Goal: Task Accomplishment & Management: Use online tool/utility

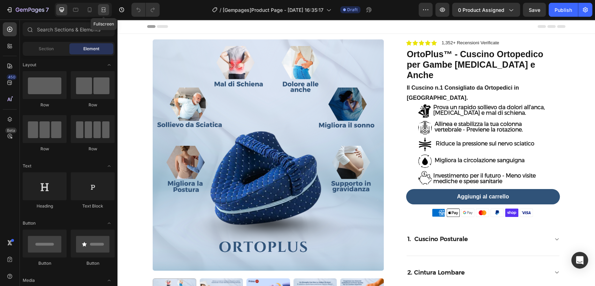
click at [101, 9] on icon at bounding box center [102, 10] width 2 height 2
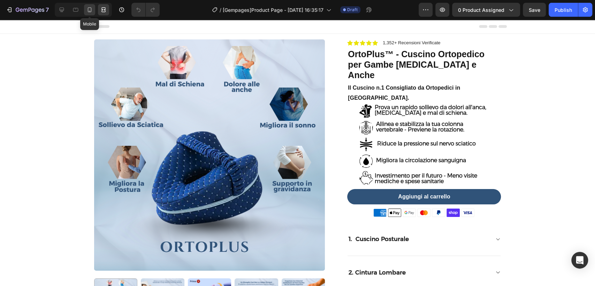
click at [90, 13] on icon at bounding box center [89, 9] width 7 height 7
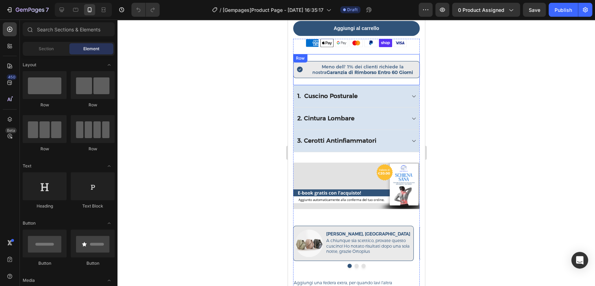
scroll to position [387, 0]
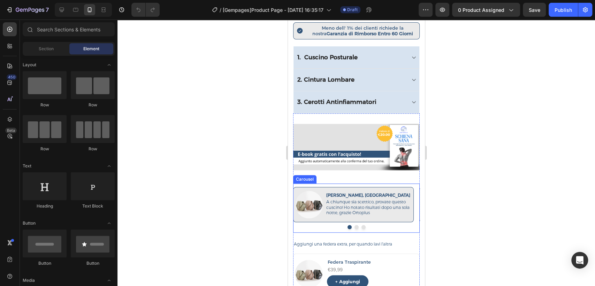
click at [353, 212] on div "Image [PERSON_NAME], Roma Text Block A chiunque sia scettico, provate questo cu…" at bounding box center [356, 207] width 127 height 49
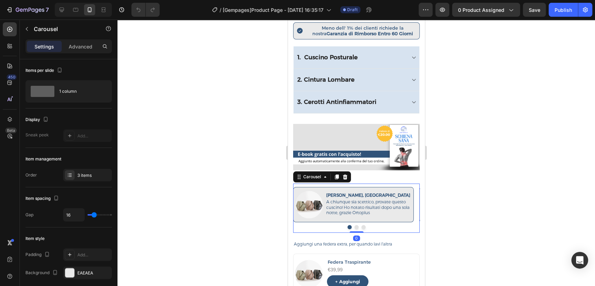
click at [354, 225] on button "Dot" at bounding box center [356, 227] width 4 height 4
click at [362, 225] on button "Dot" at bounding box center [363, 227] width 4 height 4
click at [344, 225] on div at bounding box center [356, 227] width 127 height 4
click at [347, 225] on button "Dot" at bounding box center [349, 227] width 4 height 4
click at [359, 266] on div "€39,99" at bounding box center [373, 270] width 92 height 8
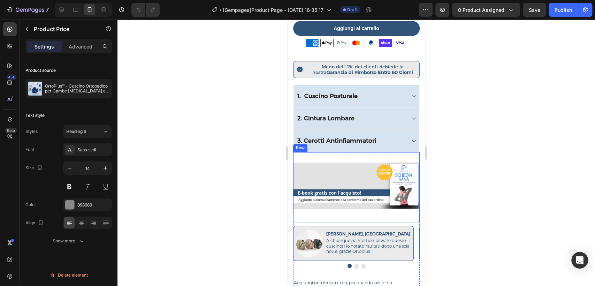
scroll to position [465, 0]
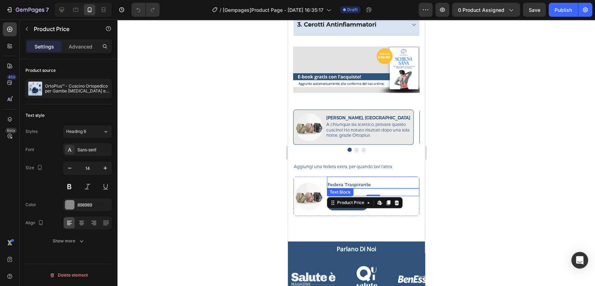
click at [366, 182] on p "Federa Traspirante" at bounding box center [372, 185] width 91 height 6
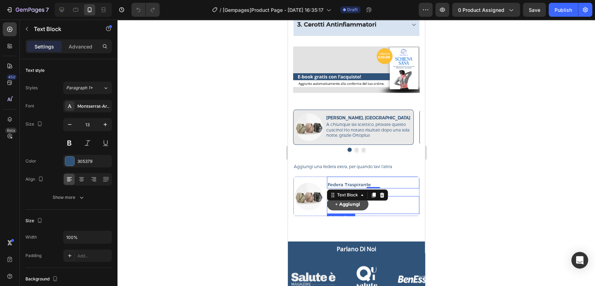
click at [366, 198] on button "+ Aggiungi" at bounding box center [348, 204] width 42 height 13
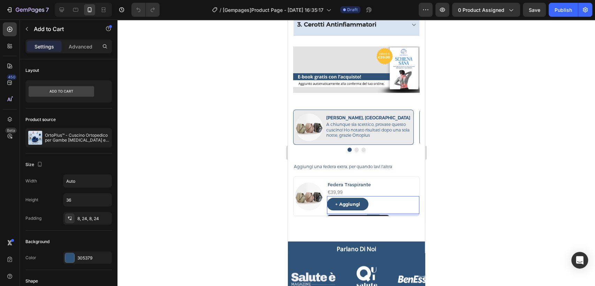
click at [223, 155] on div at bounding box center [357, 153] width 478 height 266
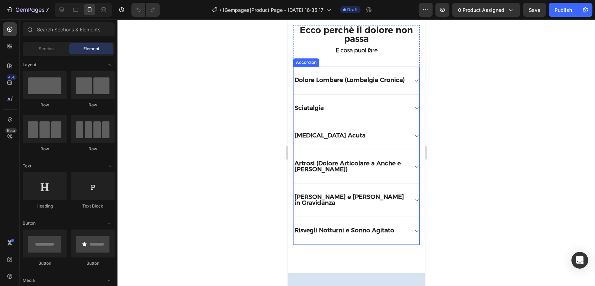
scroll to position [2015, 0]
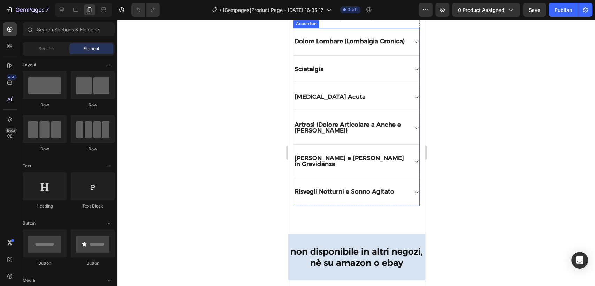
click at [407, 39] on div "Dolore Lombare (Lombalgia Cronica)" at bounding box center [356, 42] width 126 height 28
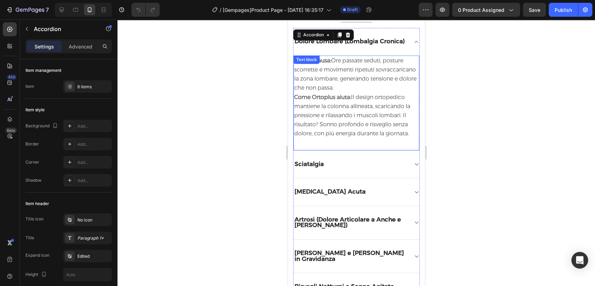
click at [324, 68] on div "Cosa lo causa: Ore passate seduti, posture scorrette e movimenti ripetuti sovra…" at bounding box center [356, 102] width 126 height 95
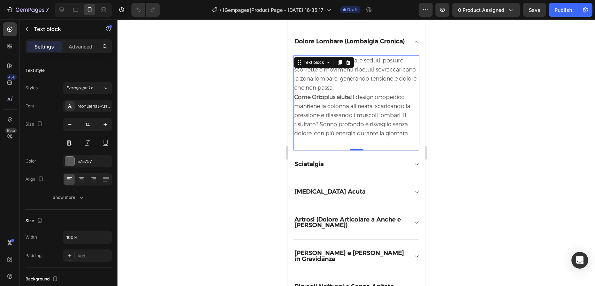
click at [324, 66] on div "Text block" at bounding box center [313, 62] width 23 height 6
click at [342, 85] on span "Cosa lo causa: Ore passate seduti, posture scorrette e movimenti ripetuti sovra…" at bounding box center [355, 74] width 122 height 34
click at [307, 64] on strong "Cosa lo causa:" at bounding box center [312, 60] width 37 height 7
click at [315, 64] on strong "Cosa lo causa:" at bounding box center [312, 60] width 37 height 7
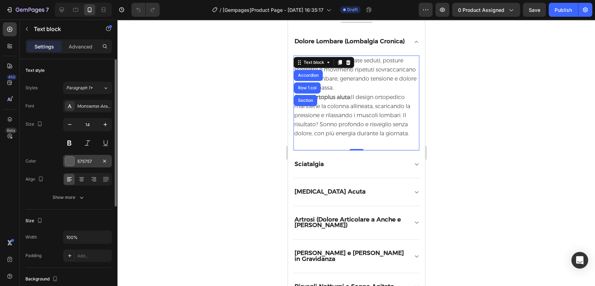
click at [70, 158] on div at bounding box center [69, 161] width 9 height 9
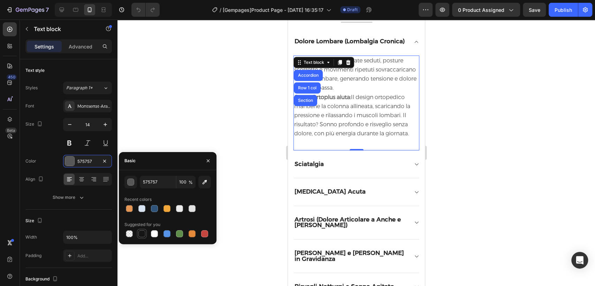
click at [140, 235] on div at bounding box center [141, 233] width 7 height 7
type input "151515"
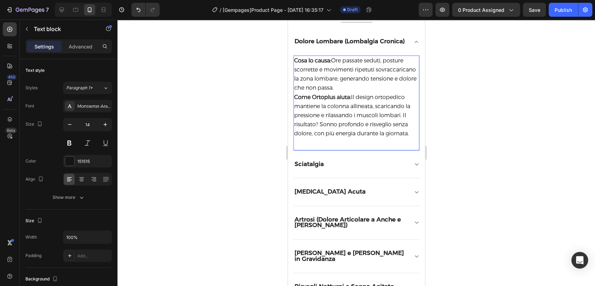
click at [315, 64] on strong "Cosa lo causa:" at bounding box center [312, 60] width 37 height 7
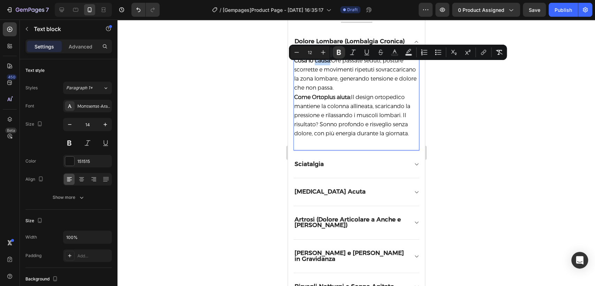
click at [322, 70] on p "Cosa lo causa: Ore passate seduti, posture scorrette e movimenti ripetuti sovra…" at bounding box center [356, 97] width 125 height 82
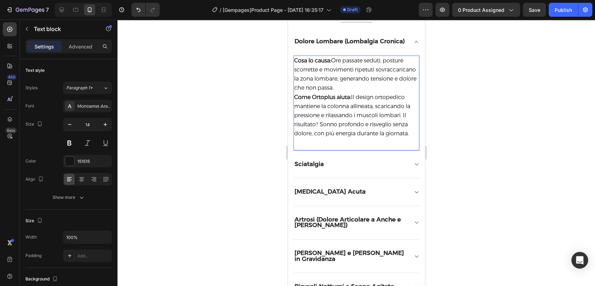
click at [357, 105] on span "Come Ortoplus aiuta: Il design ortopedico mantiene la colonna allineata, scaric…" at bounding box center [352, 115] width 116 height 43
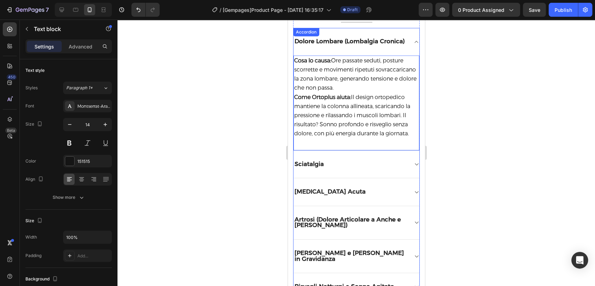
click at [392, 168] on div "Sciatalgia" at bounding box center [350, 164] width 115 height 8
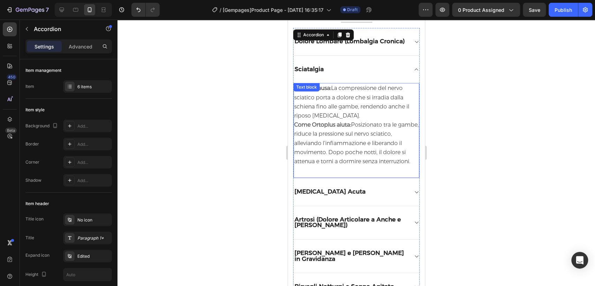
click at [360, 135] on p "Cosa lo causa: La compressione del nervo sciatico porta a dolore che si irradia…" at bounding box center [356, 125] width 125 height 82
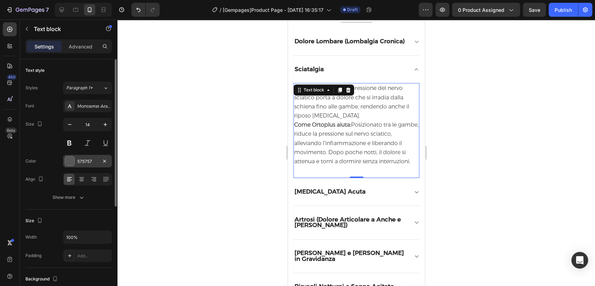
click at [88, 160] on div "575757" at bounding box center [87, 161] width 20 height 6
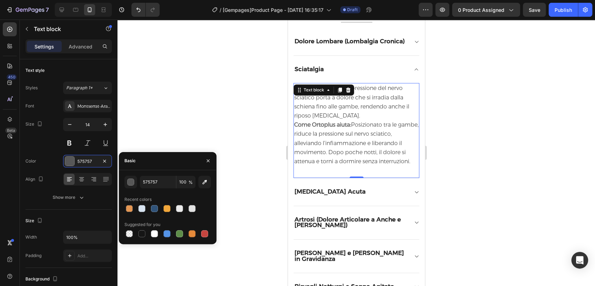
click at [142, 232] on div at bounding box center [141, 233] width 7 height 7
type input "151515"
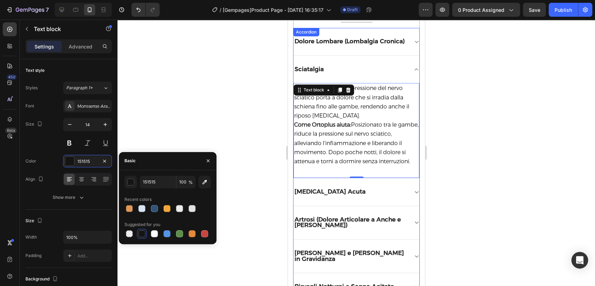
click at [336, 195] on strong "[MEDICAL_DATA] Acuta" at bounding box center [329, 191] width 71 height 7
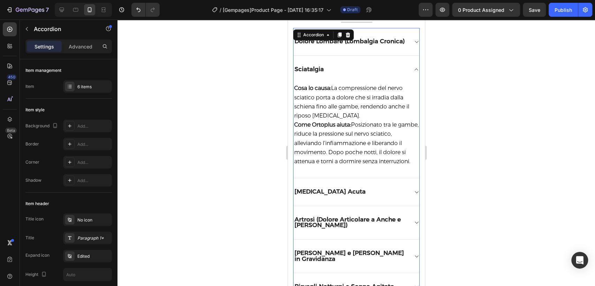
drag, startPoint x: 376, startPoint y: 209, endPoint x: 380, endPoint y: 210, distance: 3.6
click at [380, 196] on div "[MEDICAL_DATA] Acuta" at bounding box center [350, 192] width 115 height 8
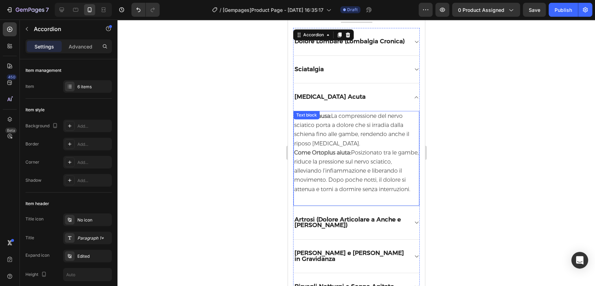
click at [346, 176] on span "Come Ortoplus aiuta: Posizionato tra le gambe, riduce la pressione sul nervo sc…" at bounding box center [356, 170] width 125 height 43
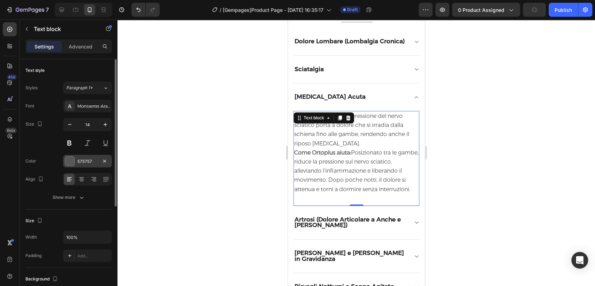
click at [67, 161] on div at bounding box center [69, 161] width 9 height 9
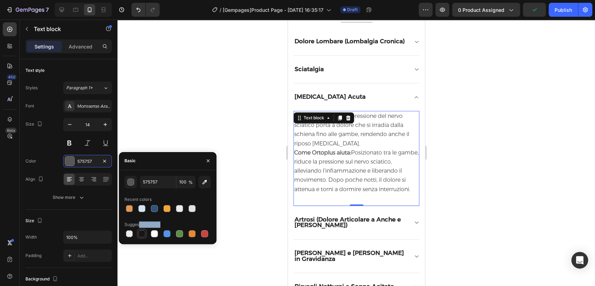
click at [140, 230] on div "Suggested for you" at bounding box center [168, 229] width 86 height 20
click at [141, 232] on div at bounding box center [141, 233] width 7 height 7
type input "151515"
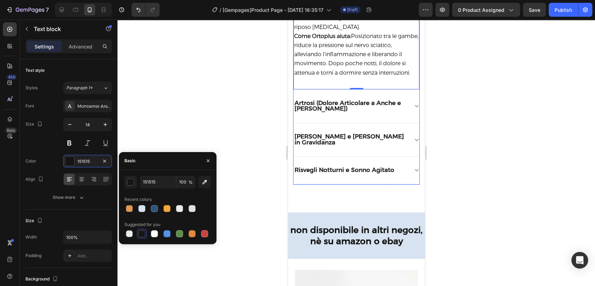
click at [414, 109] on icon at bounding box center [416, 106] width 5 height 6
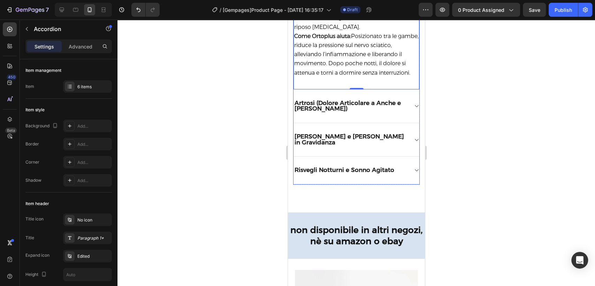
scroll to position [2132, 0]
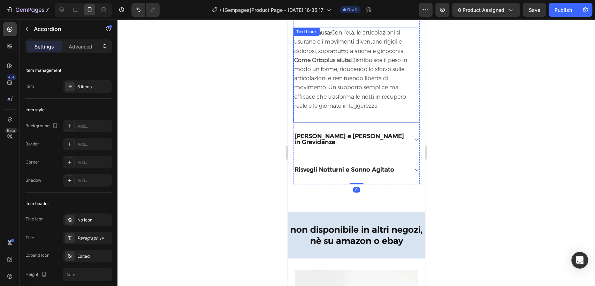
click at [331, 91] on span "Come Ortoplus aiuta: Distribuisce il peso in modo uniforme, riducendo lo sforzo…" at bounding box center [350, 83] width 113 height 52
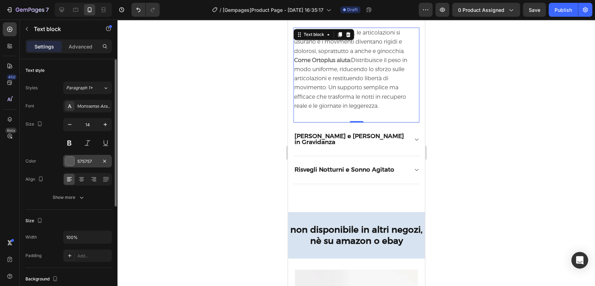
click at [73, 159] on div at bounding box center [69, 161] width 9 height 9
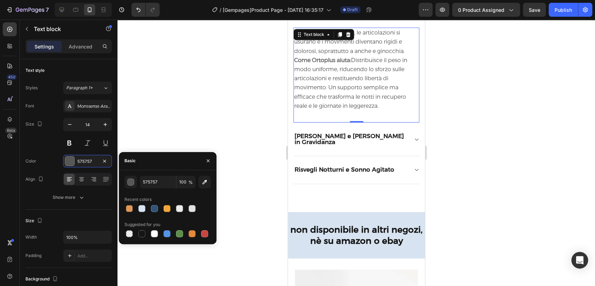
drag, startPoint x: 143, startPoint y: 233, endPoint x: 238, endPoint y: 194, distance: 102.6
click at [142, 231] on div at bounding box center [141, 233] width 7 height 7
type input "151515"
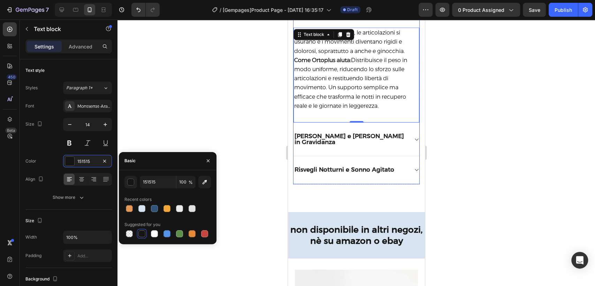
click at [414, 142] on icon at bounding box center [416, 140] width 5 height 6
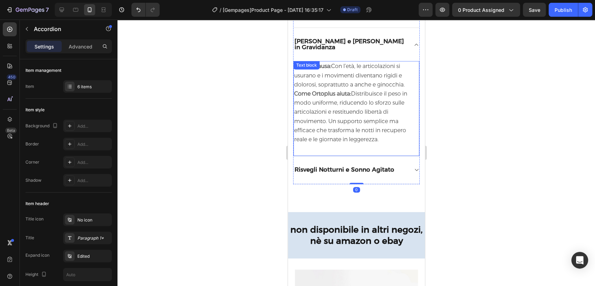
click at [353, 133] on p "Cosa lo causa: Con l’età, le articolazioni si usurano e i movimenti diventano r…" at bounding box center [356, 103] width 125 height 82
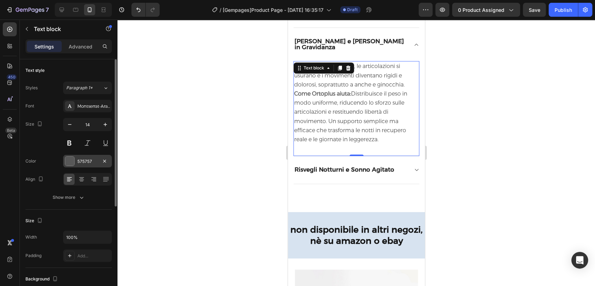
click at [75, 160] on div "575757" at bounding box center [87, 161] width 49 height 13
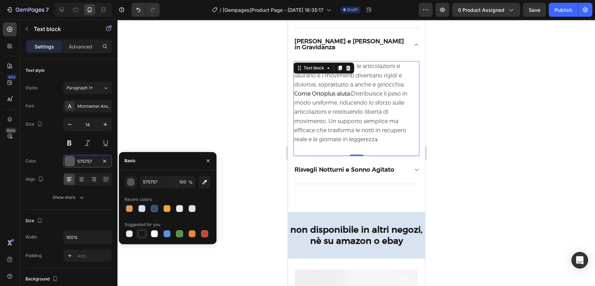
click at [145, 230] on div at bounding box center [142, 233] width 8 height 8
type input "151515"
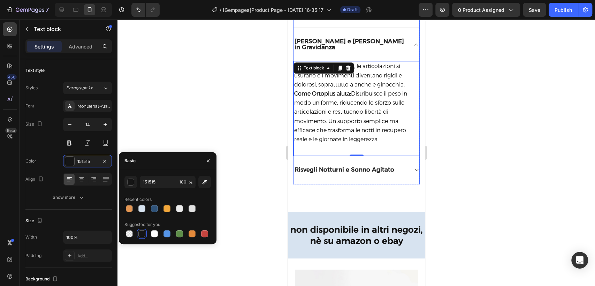
click at [407, 174] on div "Risvegli Notturni e Sonno Agitato" at bounding box center [356, 170] width 126 height 28
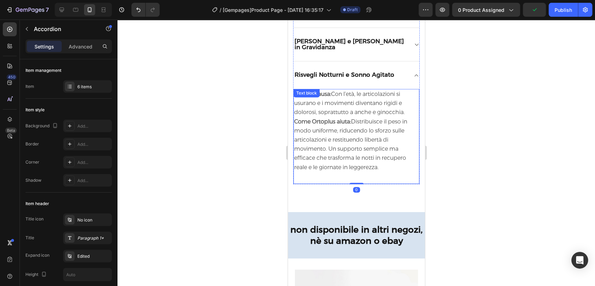
click at [324, 149] on span "Come Ortoplus aiuta: Distribuisce il peso in modo uniforme, riducendo lo sforzo…" at bounding box center [350, 144] width 113 height 52
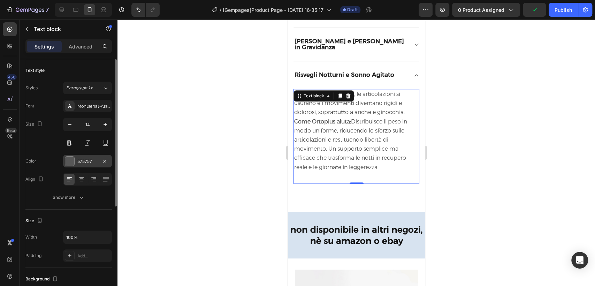
click at [89, 161] on div "575757" at bounding box center [87, 161] width 20 height 6
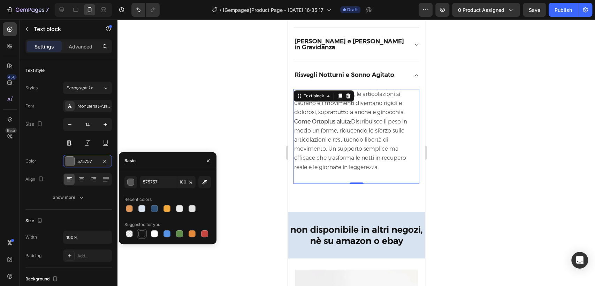
drag, startPoint x: 143, startPoint y: 236, endPoint x: 58, endPoint y: 139, distance: 129.0
click at [143, 236] on div at bounding box center [141, 233] width 7 height 7
type input "151515"
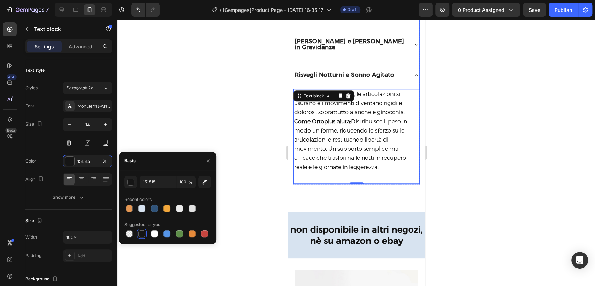
click at [394, 78] on div "Risvegli Notturni e Sonno Agitato" at bounding box center [356, 75] width 126 height 28
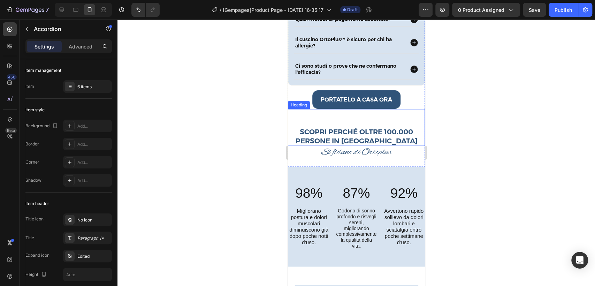
scroll to position [2635, 0]
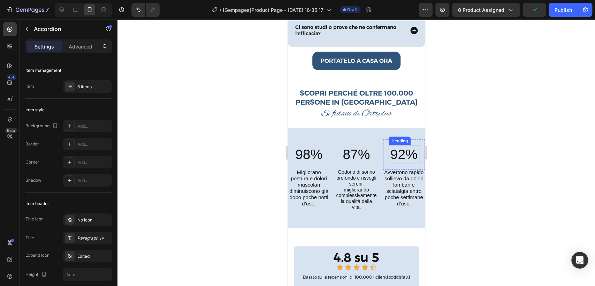
click at [391, 146] on h2 "92%" at bounding box center [404, 154] width 31 height 19
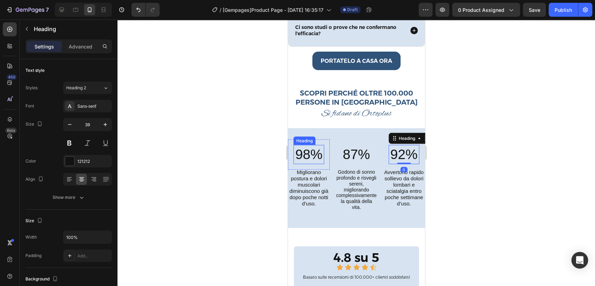
click at [309, 145] on h2 "98%" at bounding box center [308, 154] width 31 height 19
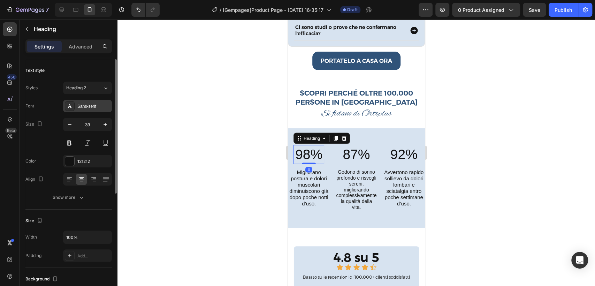
click at [105, 109] on div "Sans-serif" at bounding box center [93, 106] width 33 height 6
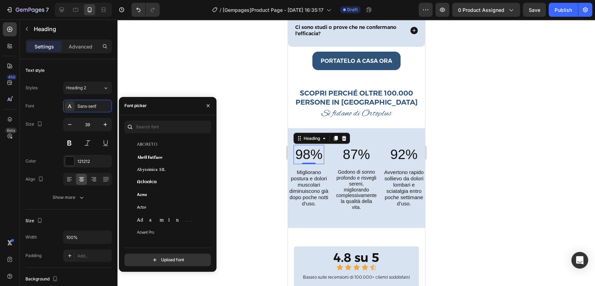
scroll to position [155, 0]
click at [255, 175] on div at bounding box center [357, 153] width 478 height 266
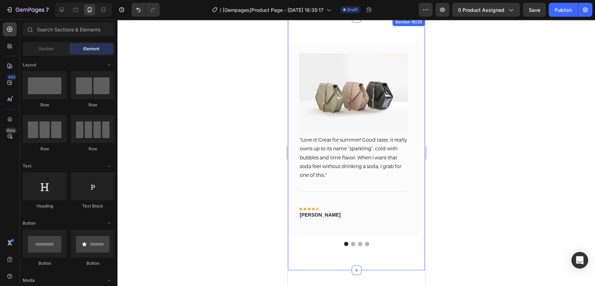
scroll to position [3022, 0]
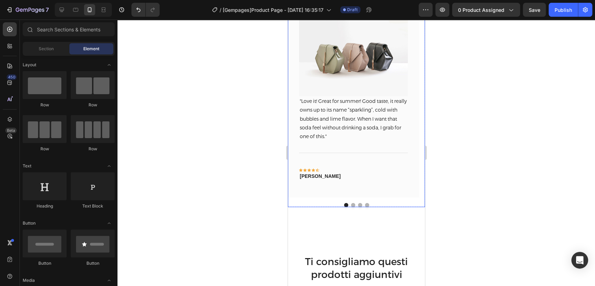
click at [351, 204] on button "Dot" at bounding box center [353, 205] width 4 height 4
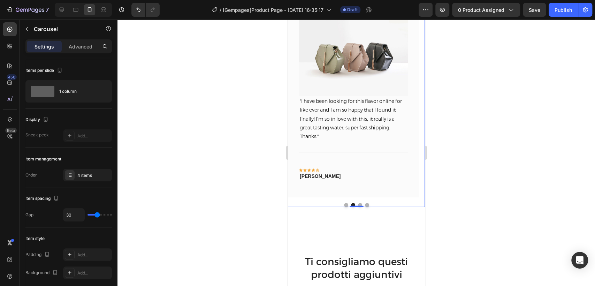
click at [358, 203] on button "Dot" at bounding box center [360, 205] width 4 height 4
click at [365, 203] on button "Dot" at bounding box center [367, 205] width 4 height 4
click at [344, 204] on button "Dot" at bounding box center [346, 205] width 4 height 4
drag, startPoint x: 542, startPoint y: 269, endPoint x: 542, endPoint y: 284, distance: 15.0
click at [541, 281] on div at bounding box center [357, 153] width 478 height 266
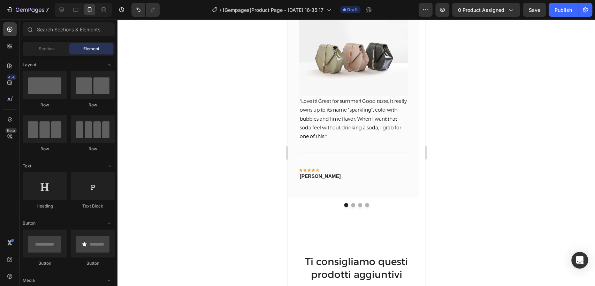
click at [446, 128] on div at bounding box center [357, 153] width 478 height 266
click at [432, 111] on div at bounding box center [357, 153] width 478 height 266
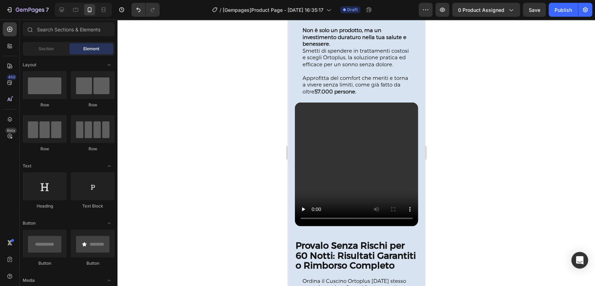
scroll to position [1572, 0]
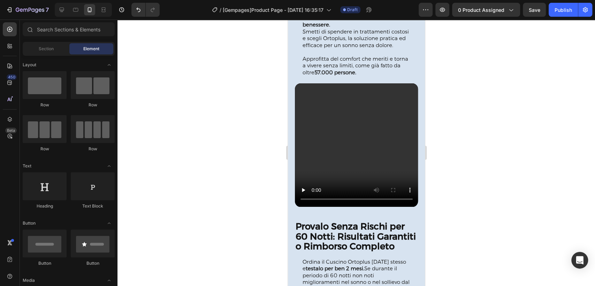
click at [431, 78] on div at bounding box center [357, 153] width 478 height 266
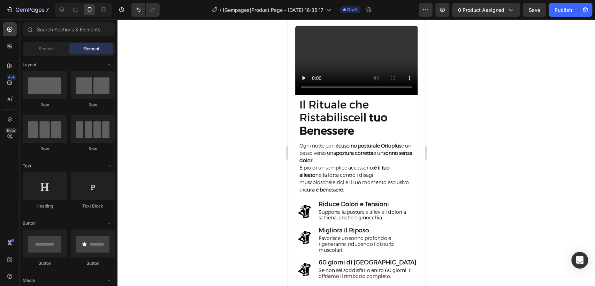
scroll to position [1050, 0]
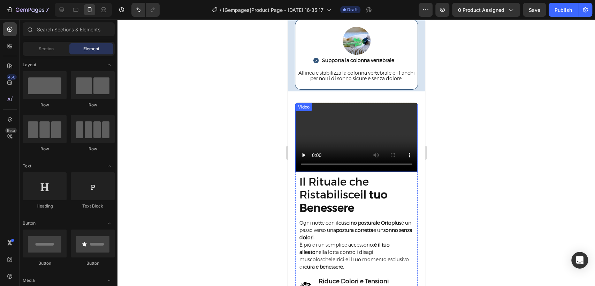
click at [351, 124] on video at bounding box center [356, 137] width 123 height 69
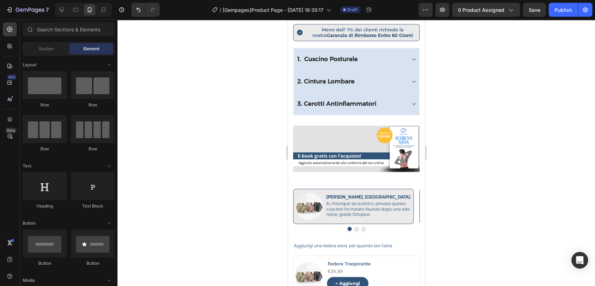
scroll to position [392, 0]
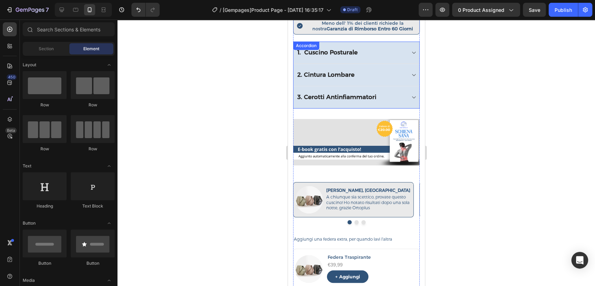
click at [398, 42] on div "1. Cuscino Posturale" at bounding box center [356, 53] width 126 height 22
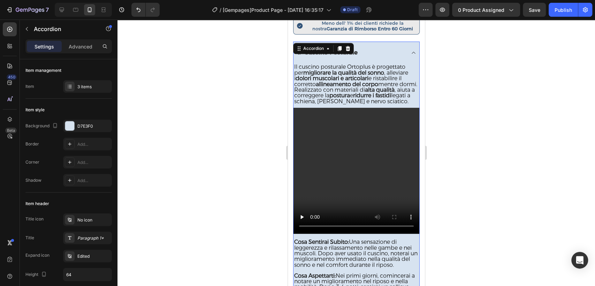
click at [398, 42] on div "1. Cuscino Posturale" at bounding box center [356, 53] width 126 height 22
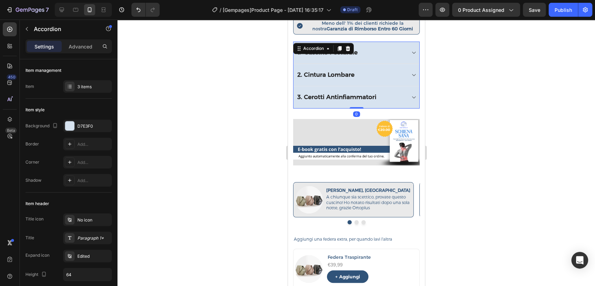
click at [398, 42] on div "1. Cuscino Posturale" at bounding box center [356, 53] width 126 height 22
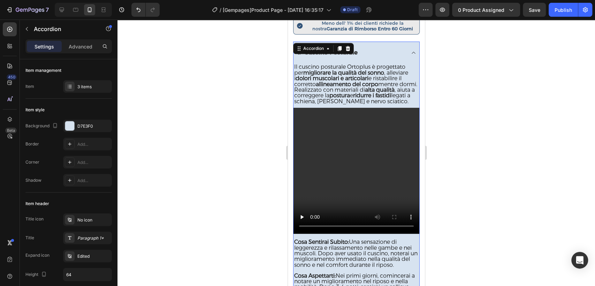
click at [394, 42] on div "1. Cuscino Posturale" at bounding box center [356, 53] width 126 height 22
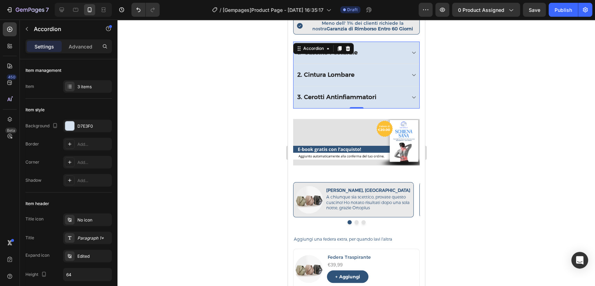
click at [449, 63] on div at bounding box center [357, 153] width 478 height 266
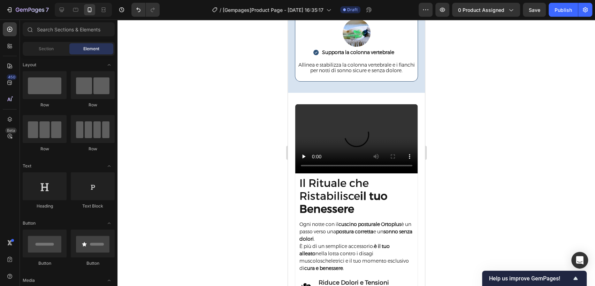
scroll to position [1083, 0]
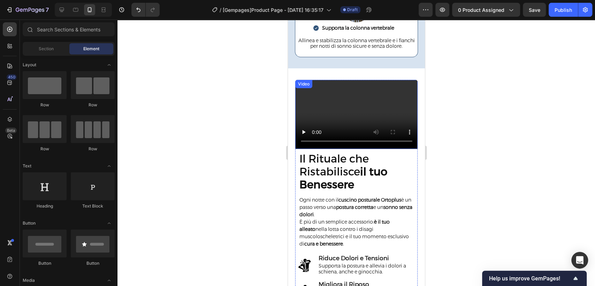
click at [342, 90] on video at bounding box center [356, 114] width 123 height 69
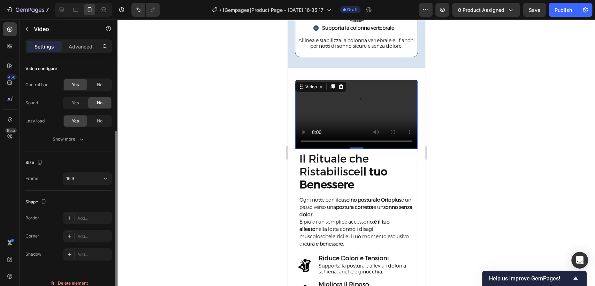
scroll to position [85, 0]
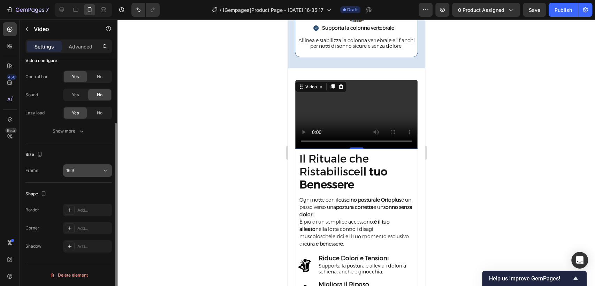
click at [89, 173] on div "16:9" at bounding box center [84, 170] width 36 height 6
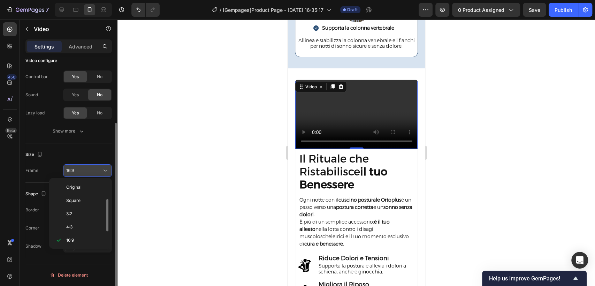
scroll to position [13, 0]
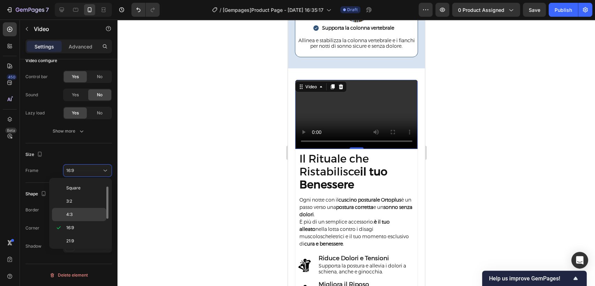
click at [86, 216] on p "4:3" at bounding box center [84, 214] width 37 height 6
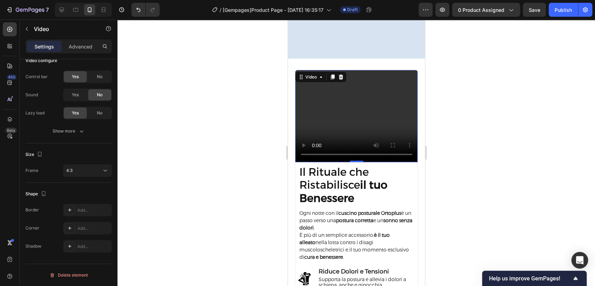
scroll to position [1160, 0]
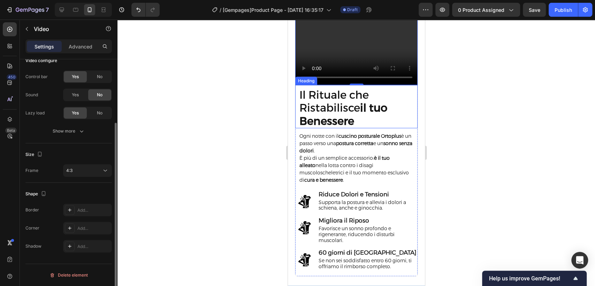
click at [89, 184] on div "Shape Border Add... Corner Add... Shadow Add..." at bounding box center [68, 220] width 86 height 75
click at [89, 172] on div "4:3" at bounding box center [84, 170] width 36 height 6
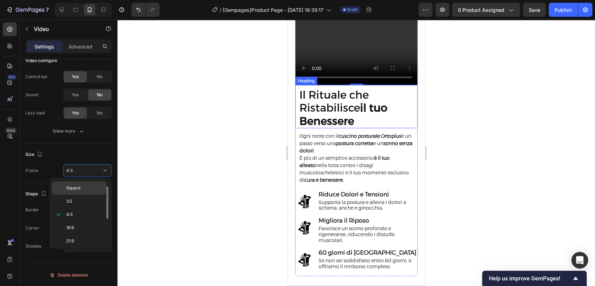
click at [89, 187] on p "Square" at bounding box center [84, 188] width 37 height 6
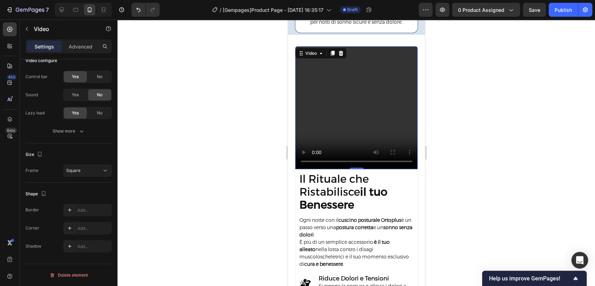
scroll to position [1107, 0]
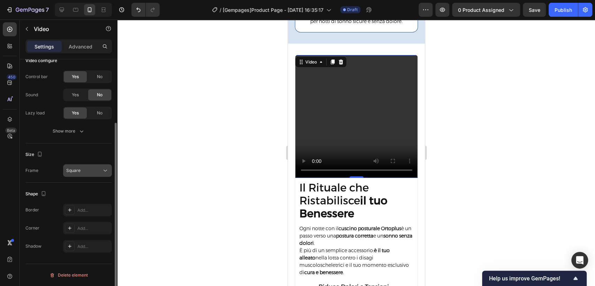
click at [80, 167] on span "Square" at bounding box center [73, 170] width 14 height 6
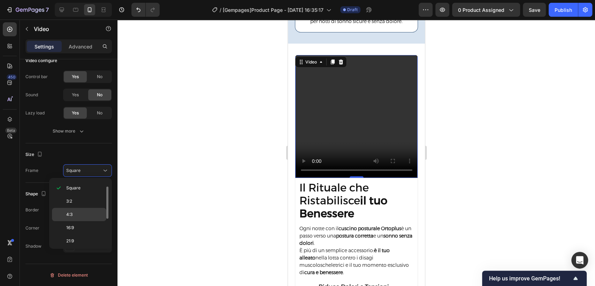
click at [92, 215] on p "4:3" at bounding box center [84, 214] width 37 height 6
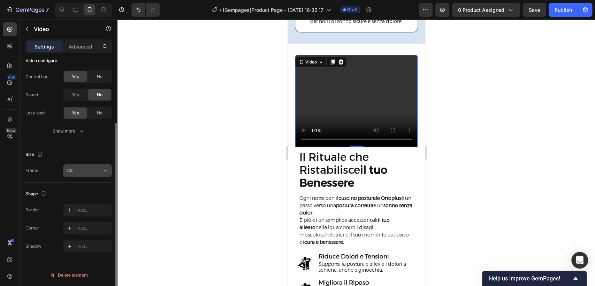
click at [95, 174] on button "4:3" at bounding box center [87, 170] width 49 height 13
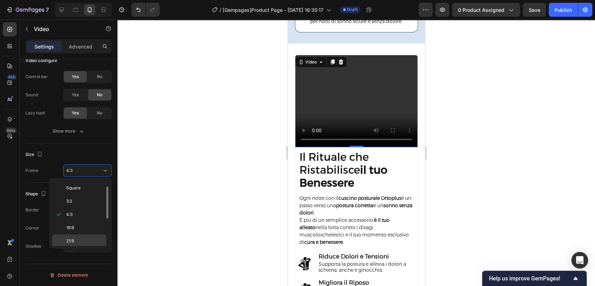
click at [86, 242] on p "21:9" at bounding box center [84, 241] width 37 height 6
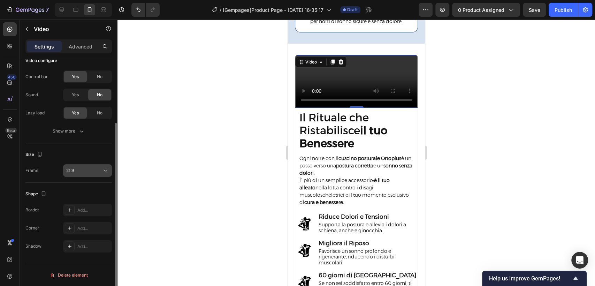
click at [80, 167] on div "21:9" at bounding box center [87, 170] width 43 height 7
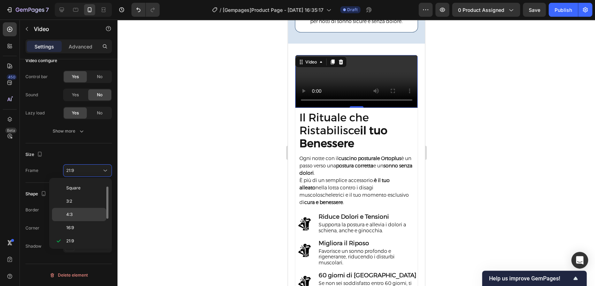
click at [75, 210] on div "4:3" at bounding box center [79, 214] width 54 height 13
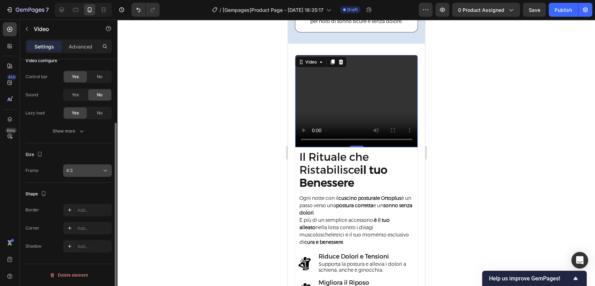
click at [96, 168] on div "4:3" at bounding box center [84, 170] width 36 height 6
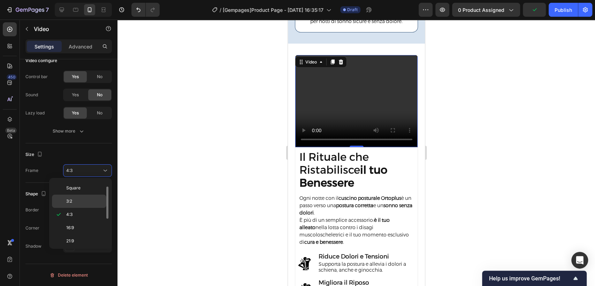
click at [90, 196] on div "3:2" at bounding box center [79, 201] width 54 height 13
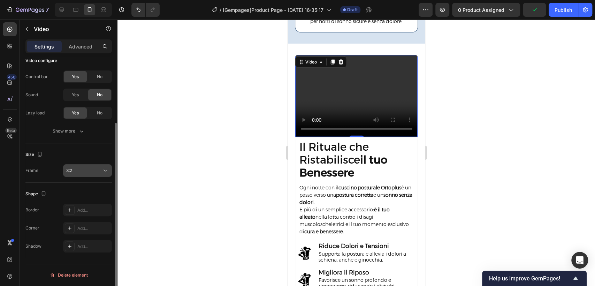
click at [74, 171] on div "3:2" at bounding box center [84, 170] width 36 height 6
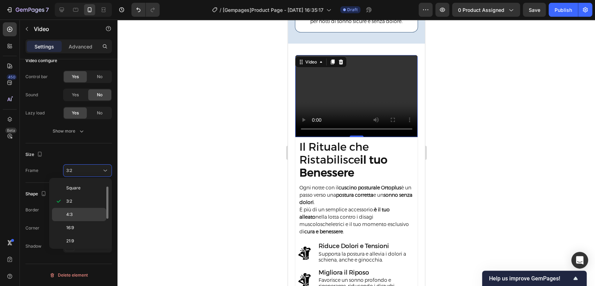
click at [65, 216] on div "4:3" at bounding box center [79, 214] width 54 height 13
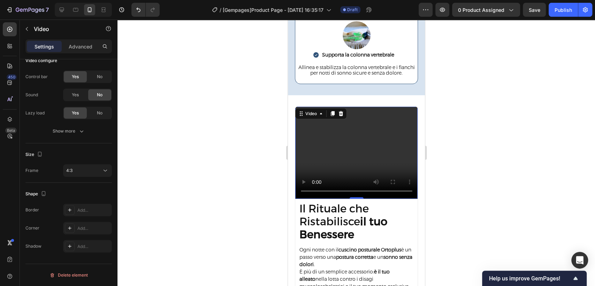
scroll to position [1030, 0]
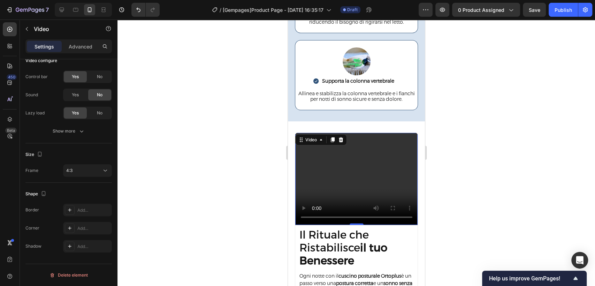
click at [473, 96] on div at bounding box center [357, 153] width 478 height 266
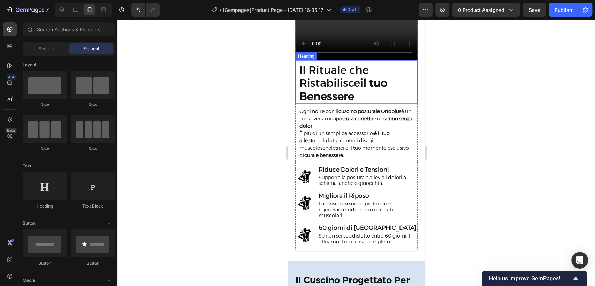
scroll to position [1055, 0]
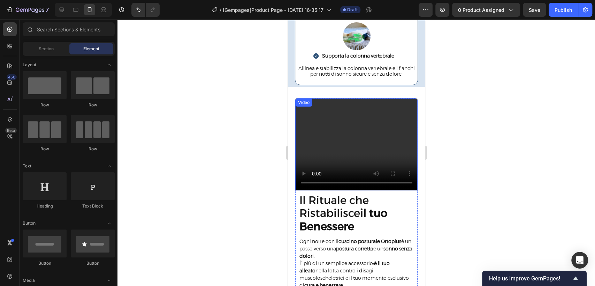
click at [353, 124] on video at bounding box center [356, 144] width 123 height 92
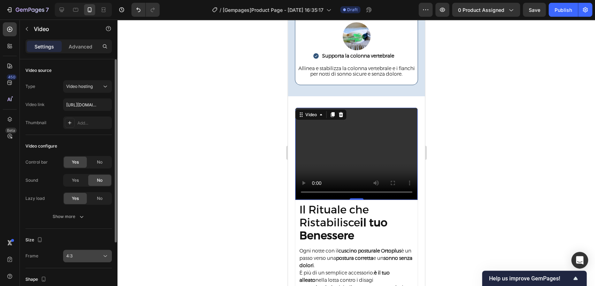
click at [76, 259] on button "4:3" at bounding box center [87, 256] width 49 height 13
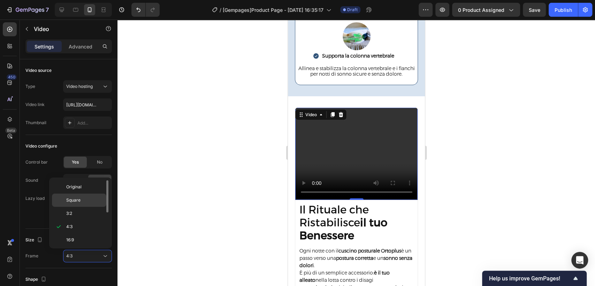
click at [81, 196] on div "Square" at bounding box center [79, 200] width 54 height 13
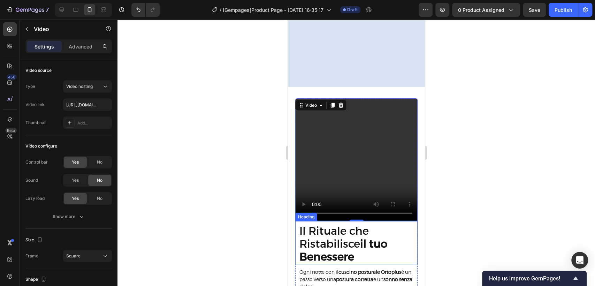
scroll to position [1132, 0]
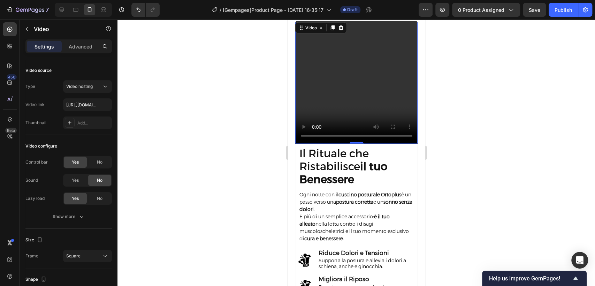
click at [484, 188] on div at bounding box center [357, 153] width 478 height 266
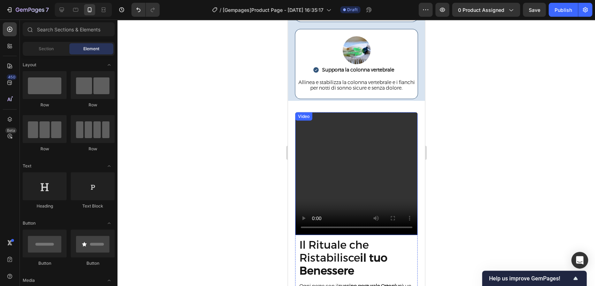
scroll to position [1079, 0]
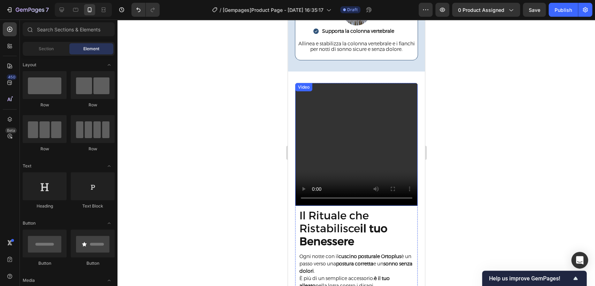
click at [382, 147] on video at bounding box center [356, 144] width 123 height 123
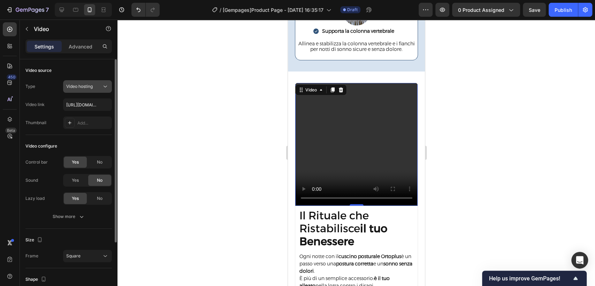
click at [97, 88] on div "Video hosting" at bounding box center [84, 86] width 36 height 6
click at [95, 103] on input "[URL][DOMAIN_NAME]" at bounding box center [87, 104] width 49 height 13
click at [92, 101] on input "[URL][DOMAIN_NAME]" at bounding box center [87, 104] width 49 height 13
click at [54, 107] on div "Video link [URL][DOMAIN_NAME]" at bounding box center [68, 104] width 86 height 13
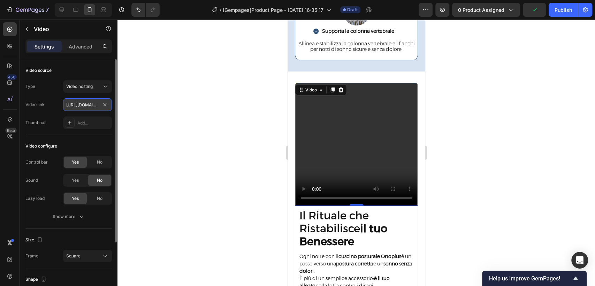
click at [91, 101] on input "[URL][DOMAIN_NAME]" at bounding box center [87, 104] width 49 height 13
click at [91, 107] on input "[URL][DOMAIN_NAME]" at bounding box center [87, 104] width 49 height 13
paste input "833dcd608d424aebb917dd44229f3edd"
type input "[URL][DOMAIN_NAME]"
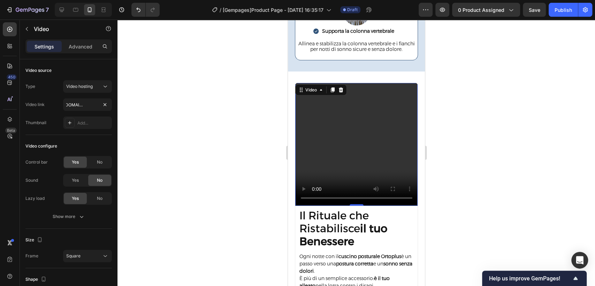
click at [184, 110] on div at bounding box center [357, 153] width 478 height 266
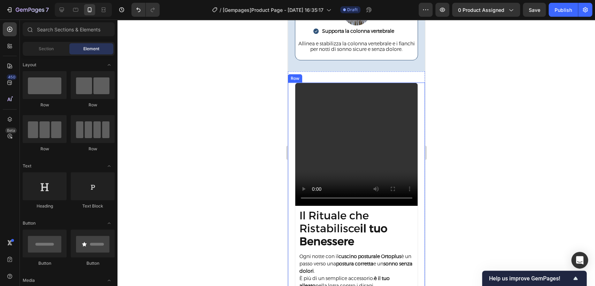
click at [317, 135] on video at bounding box center [356, 144] width 123 height 123
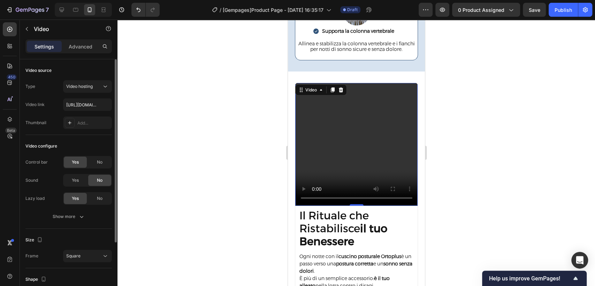
scroll to position [39, 0]
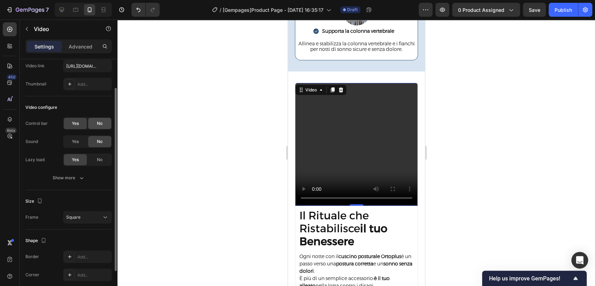
click at [101, 123] on span "No" at bounding box center [100, 123] width 6 height 6
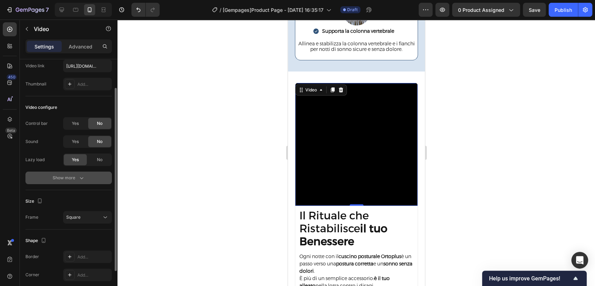
click at [80, 179] on icon "button" at bounding box center [81, 177] width 7 height 7
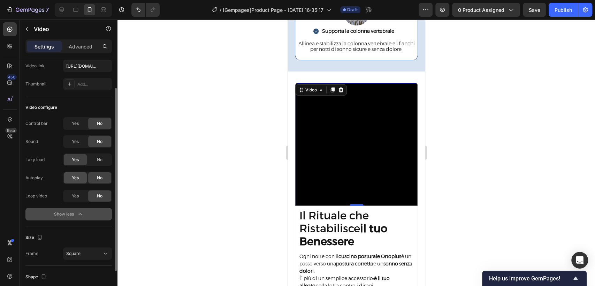
click at [78, 178] on span "Yes" at bounding box center [75, 178] width 7 height 6
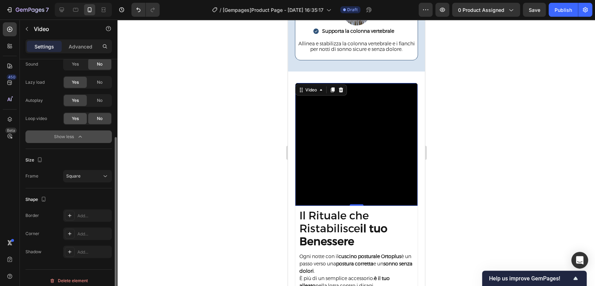
click at [71, 116] on div "Yes" at bounding box center [75, 118] width 23 height 11
click at [63, 137] on div "Show less" at bounding box center [69, 136] width 30 height 7
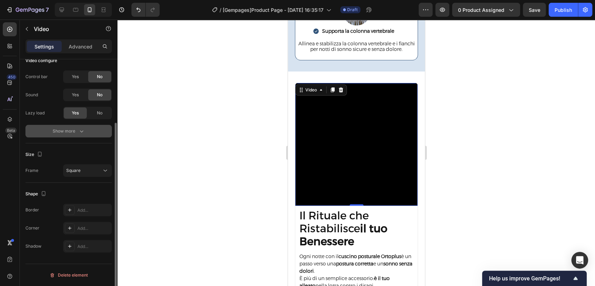
click at [63, 132] on div "Show more" at bounding box center [69, 131] width 32 height 7
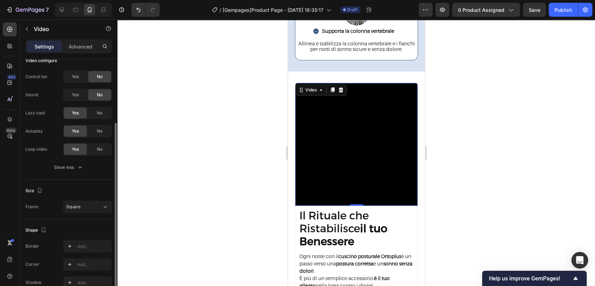
scroll to position [122, 0]
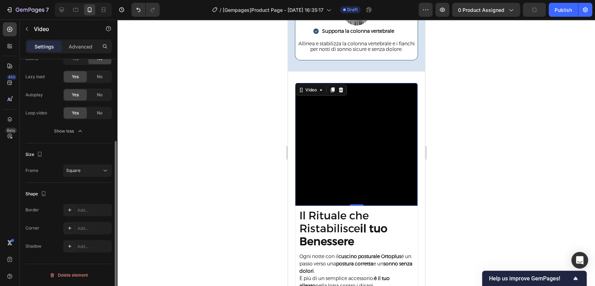
click at [176, 196] on div at bounding box center [357, 153] width 478 height 266
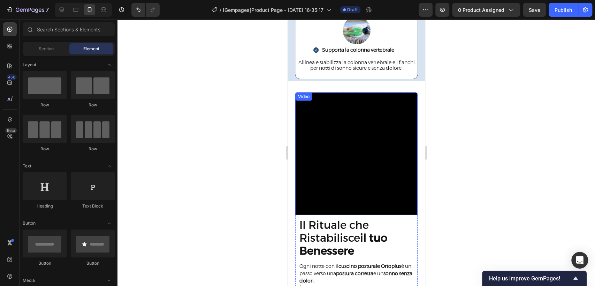
scroll to position [1065, 0]
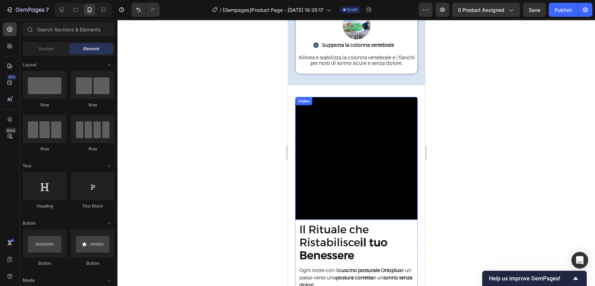
click at [383, 159] on video at bounding box center [356, 158] width 123 height 123
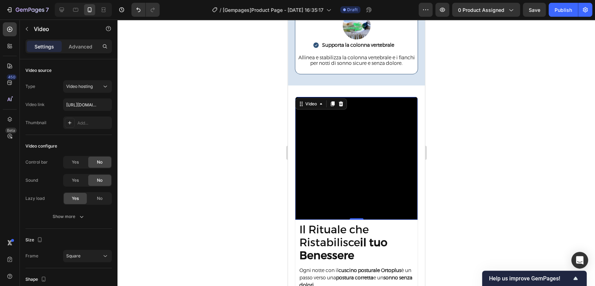
click at [507, 156] on div at bounding box center [357, 153] width 478 height 266
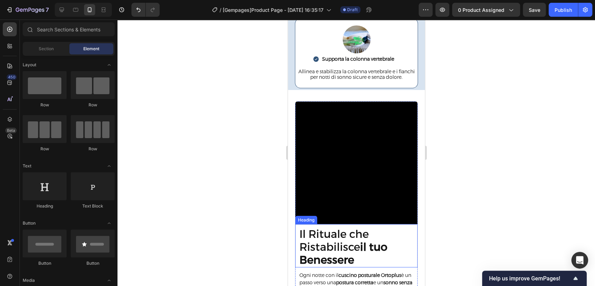
scroll to position [1090, 0]
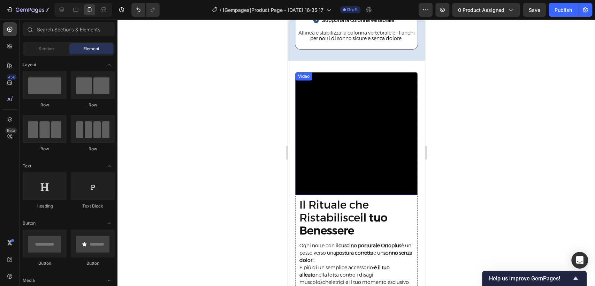
click at [372, 146] on video at bounding box center [356, 133] width 123 height 123
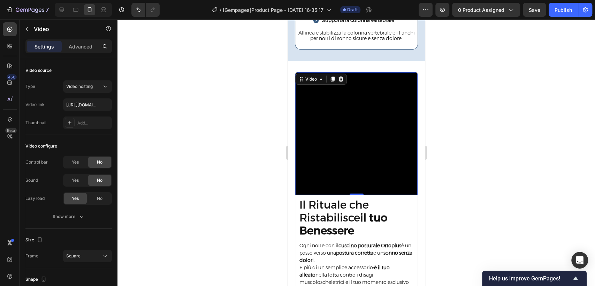
click at [500, 156] on div at bounding box center [357, 153] width 478 height 266
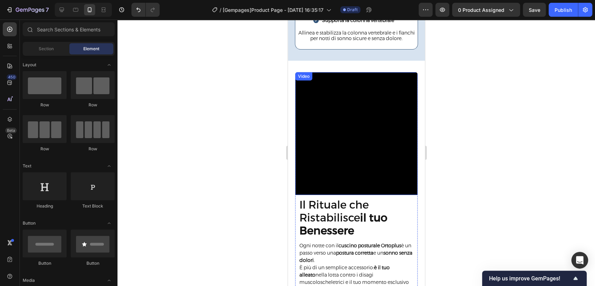
click at [395, 160] on video at bounding box center [356, 133] width 123 height 123
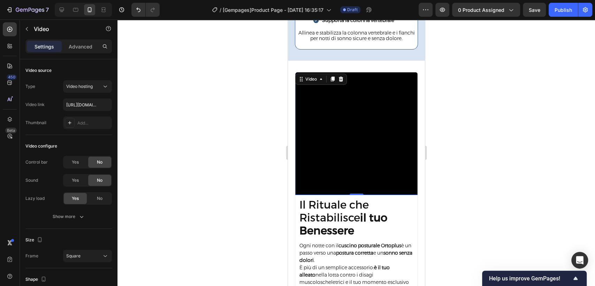
click at [220, 153] on div at bounding box center [357, 153] width 478 height 266
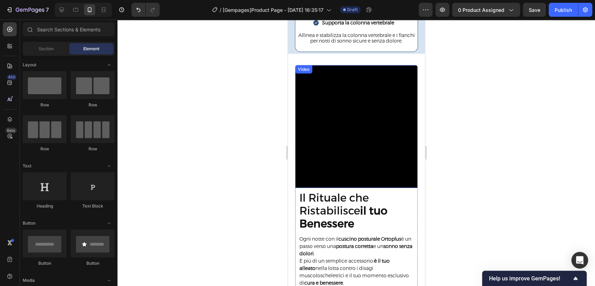
scroll to position [1101, 0]
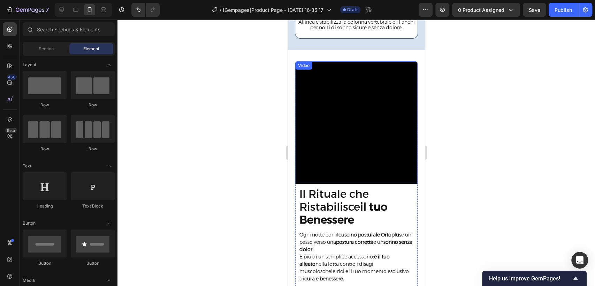
click at [368, 115] on video at bounding box center [356, 122] width 123 height 123
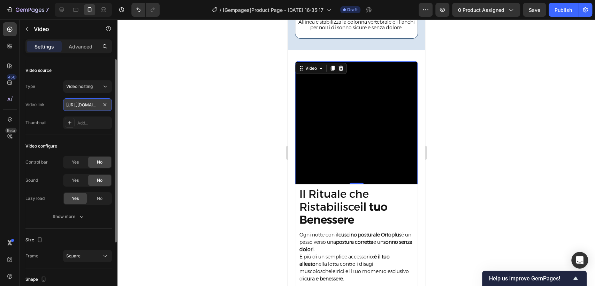
click at [72, 104] on input "[URL][DOMAIN_NAME]" at bounding box center [87, 104] width 49 height 13
paste input "745c435f0694ab088e84c5cd453c886"
type input "[URL][DOMAIN_NAME]"
click at [190, 130] on div at bounding box center [357, 153] width 478 height 266
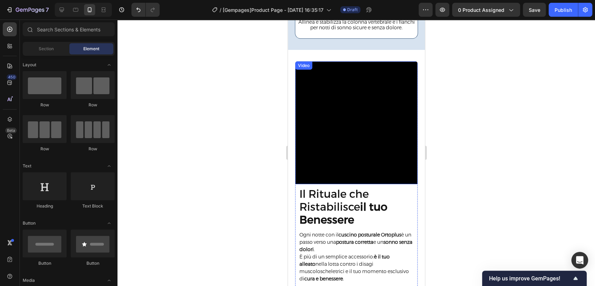
scroll to position [1120, 0]
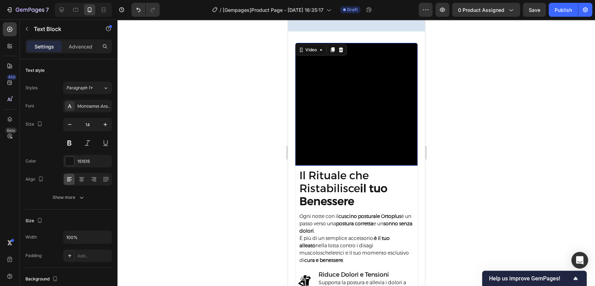
click at [360, 129] on video at bounding box center [356, 104] width 123 height 123
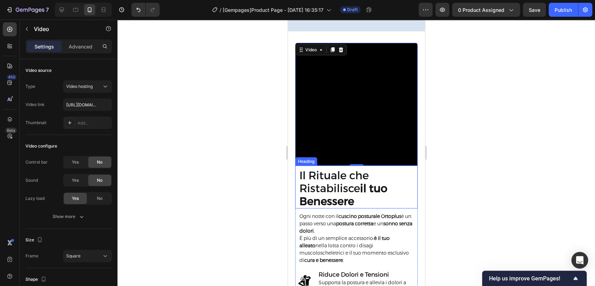
scroll to position [1078, 0]
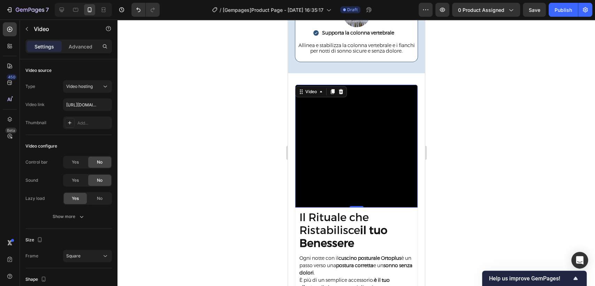
click at [488, 182] on div at bounding box center [357, 153] width 478 height 266
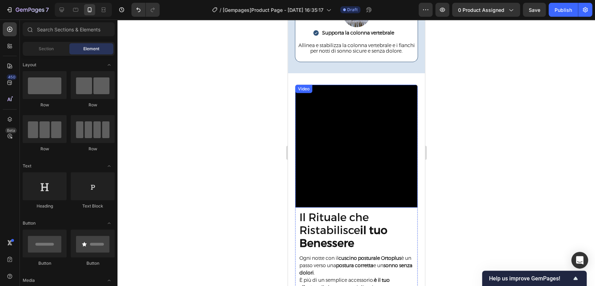
click at [367, 116] on video at bounding box center [356, 146] width 123 height 123
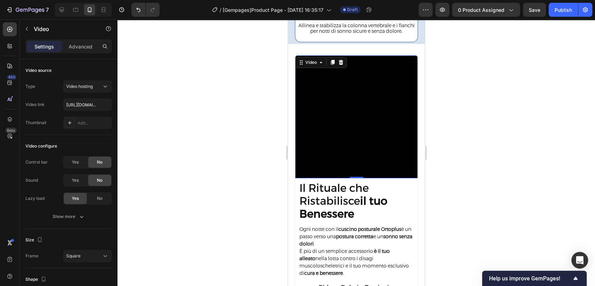
scroll to position [1050, 0]
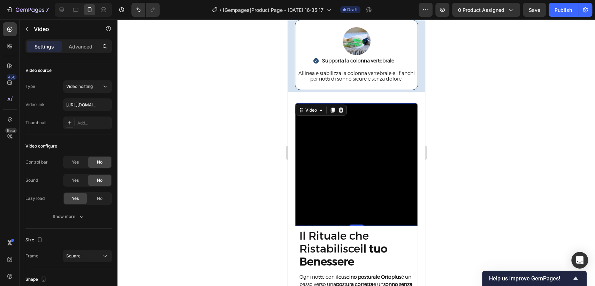
click at [540, 133] on div at bounding box center [357, 153] width 478 height 266
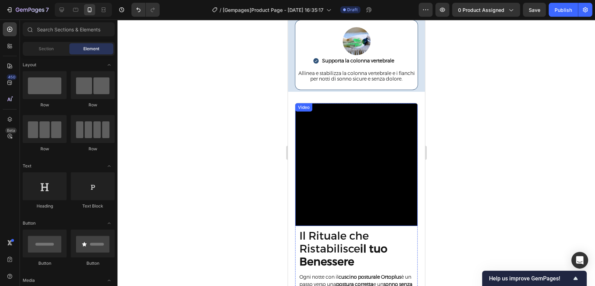
click at [372, 127] on video at bounding box center [356, 164] width 123 height 123
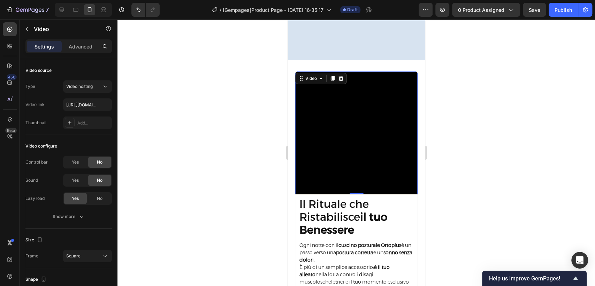
scroll to position [1166, 0]
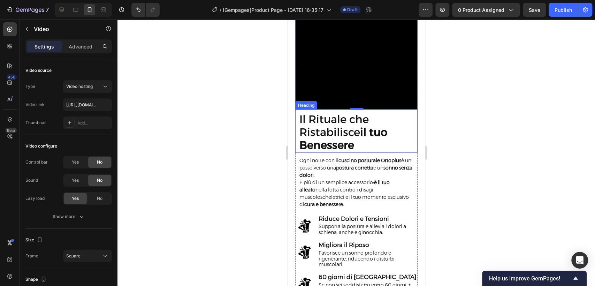
click at [370, 130] on strong "il tuo Benessere" at bounding box center [343, 139] width 88 height 26
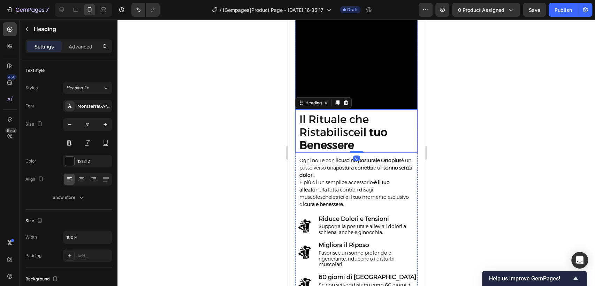
click at [376, 70] on video at bounding box center [356, 48] width 123 height 123
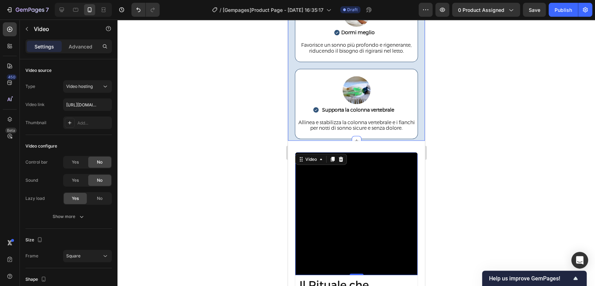
scroll to position [997, 0]
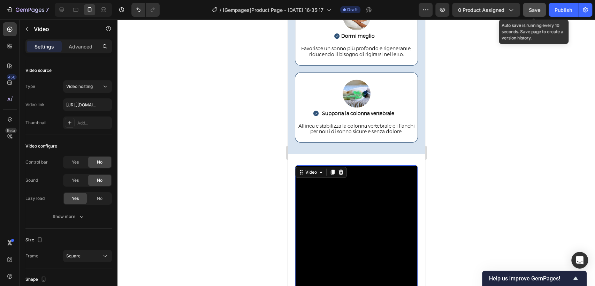
click at [541, 10] on button "Save" at bounding box center [534, 10] width 23 height 14
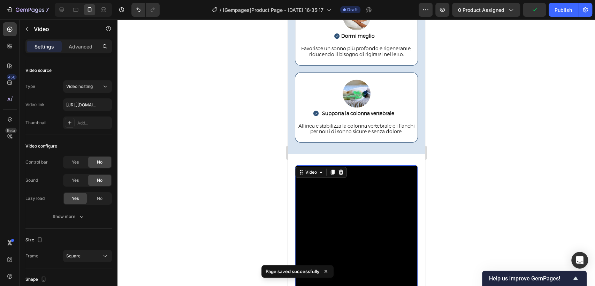
scroll to position [1113, 0]
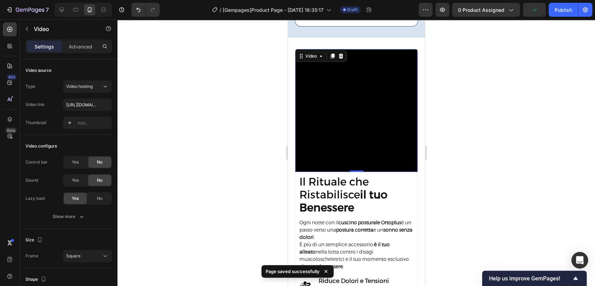
click at [370, 95] on video at bounding box center [356, 110] width 123 height 123
click at [381, 195] on h2 "Il Rituale che Ristabilisce il tuo Benessere" at bounding box center [358, 195] width 119 height 40
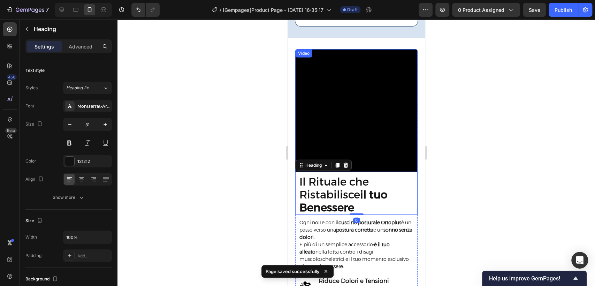
click at [351, 72] on video at bounding box center [356, 110] width 123 height 123
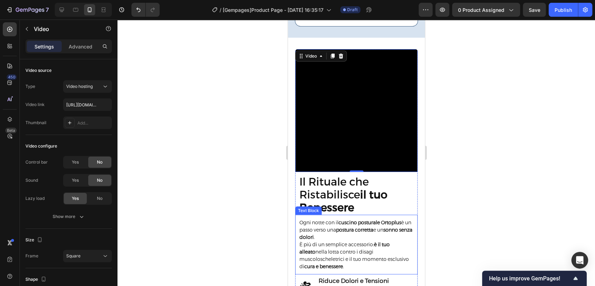
click at [365, 218] on div "Ogni notte con il cuscino posturale Ortoplus è un passo verso una postura corre…" at bounding box center [357, 244] width 116 height 53
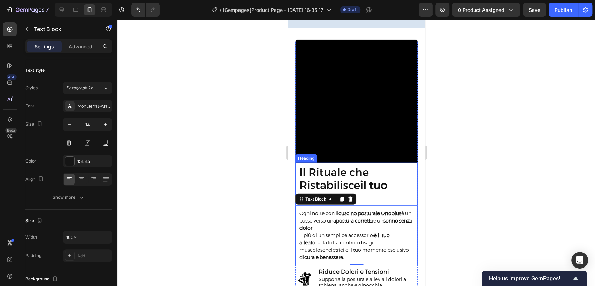
scroll to position [1230, 0]
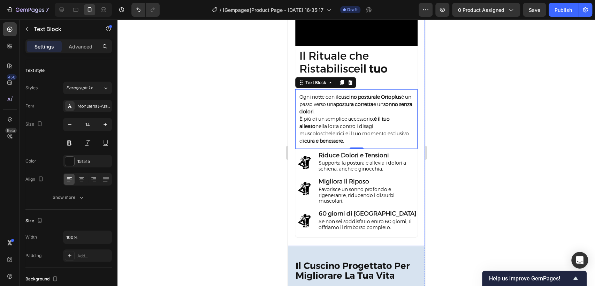
click at [525, 155] on div at bounding box center [357, 153] width 478 height 266
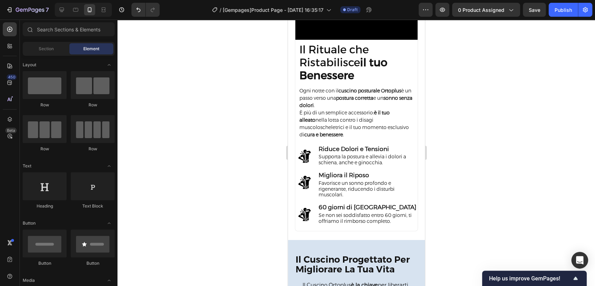
scroll to position [1206, 0]
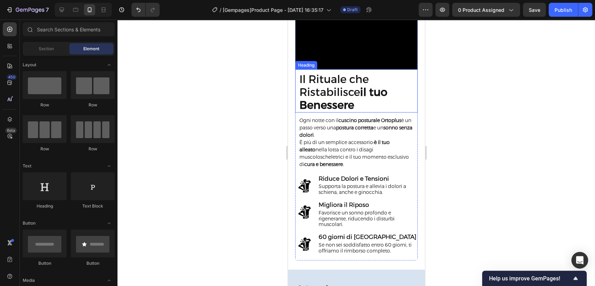
click at [362, 85] on h2 "Il Rituale che Ristabilisce il tuo Benessere" at bounding box center [358, 92] width 119 height 40
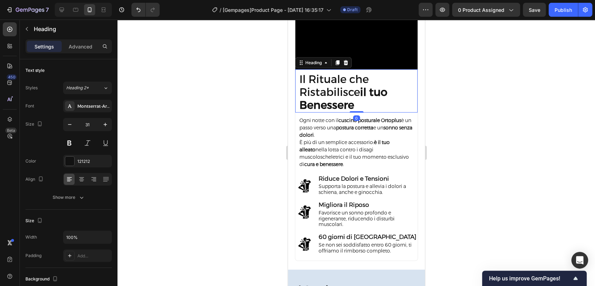
click at [361, 86] on h2 "Il Rituale che Ristabilisce il tuo Benessere" at bounding box center [358, 92] width 119 height 40
click at [361, 86] on p "Il Rituale che Ristabilisce il tuo Benessere" at bounding box center [358, 92] width 118 height 39
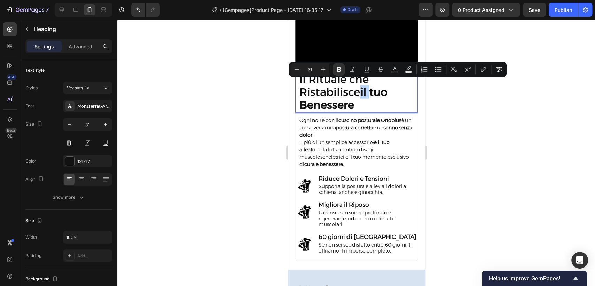
click at [364, 87] on strong "il tuo Benessere" at bounding box center [343, 98] width 88 height 26
drag, startPoint x: 364, startPoint y: 87, endPoint x: 379, endPoint y: 101, distance: 21.0
click at [379, 101] on p "Il Rituale che Ristabilisce il tuo Benessere" at bounding box center [358, 92] width 118 height 39
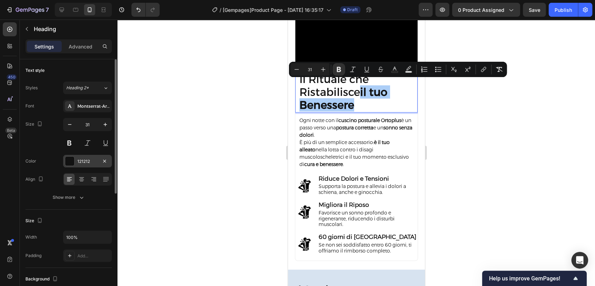
click at [85, 159] on div "121212" at bounding box center [87, 161] width 20 height 6
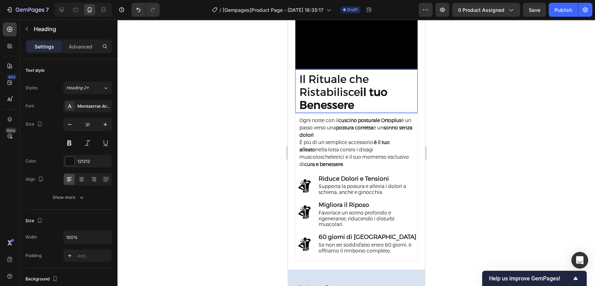
click at [361, 85] on p "Il Rituale che Ristabilisce il tuo Benessere" at bounding box center [358, 92] width 118 height 39
drag, startPoint x: 363, startPoint y: 87, endPoint x: 377, endPoint y: 99, distance: 18.6
click at [377, 99] on p "Il Rituale che Ristabilisce il tuo Benessere" at bounding box center [358, 92] width 118 height 39
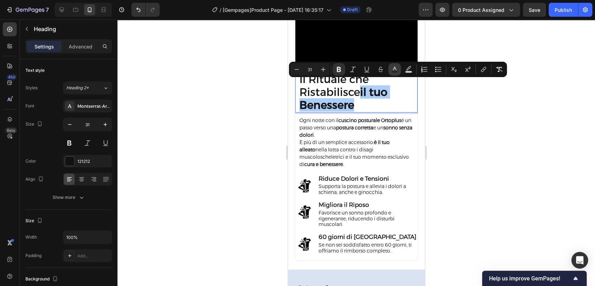
click at [396, 71] on rect "Editor contextual toolbar" at bounding box center [395, 72] width 7 height 2
type input "121212"
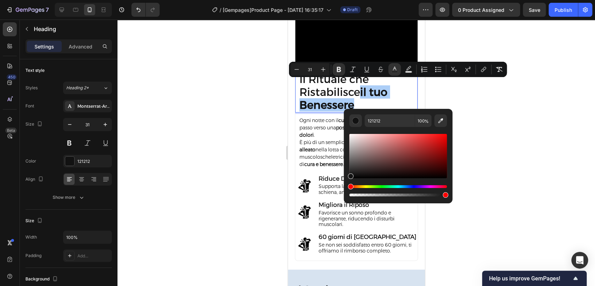
click at [482, 126] on div at bounding box center [357, 153] width 478 height 266
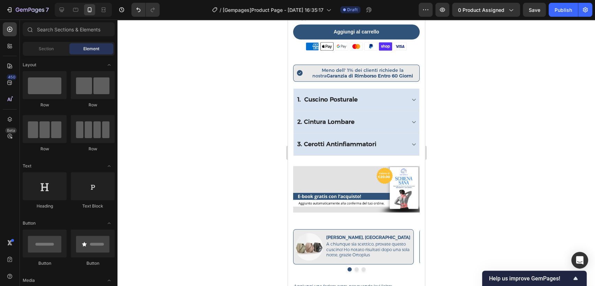
scroll to position [539, 0]
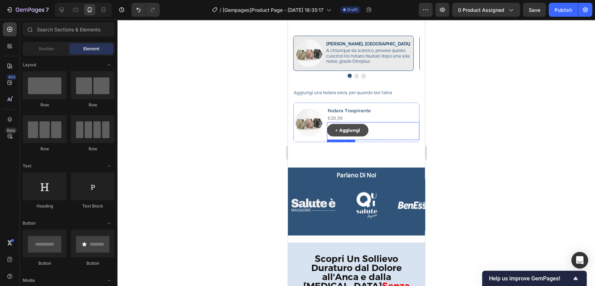
click at [360, 124] on button "+ Aggiungi" at bounding box center [348, 130] width 42 height 13
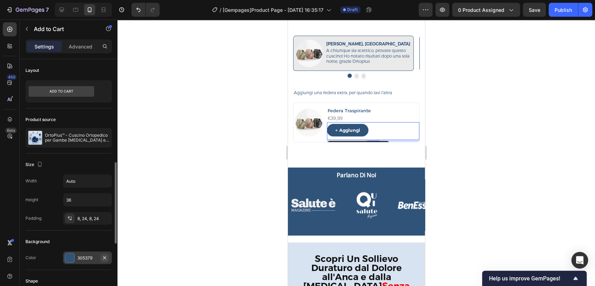
scroll to position [77, 0]
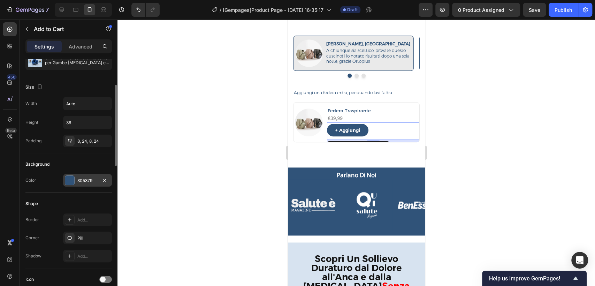
click at [81, 179] on div "305379" at bounding box center [87, 181] width 20 height 6
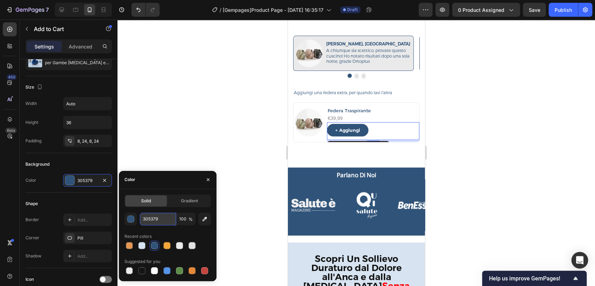
click at [145, 221] on input "305379" at bounding box center [158, 219] width 36 height 13
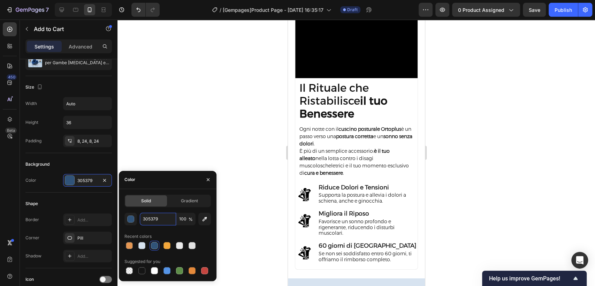
scroll to position [1029, 0]
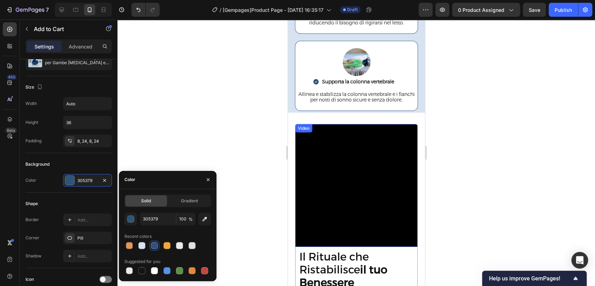
click at [359, 144] on video at bounding box center [356, 185] width 123 height 123
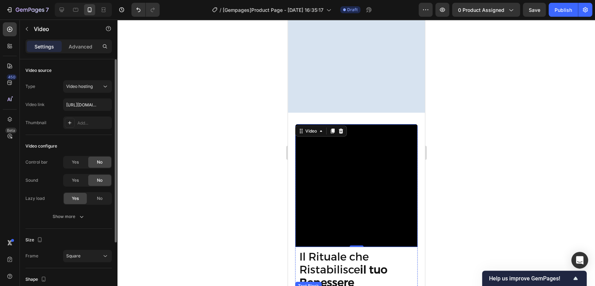
scroll to position [1184, 0]
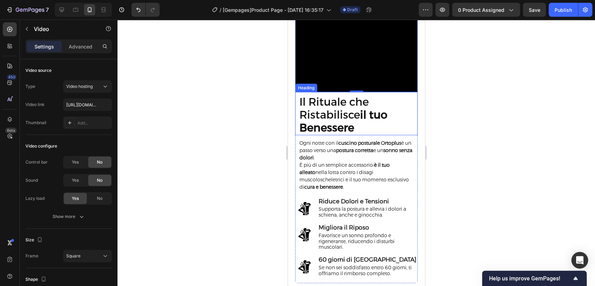
click at [364, 111] on strong "il tuo Benessere" at bounding box center [343, 121] width 88 height 26
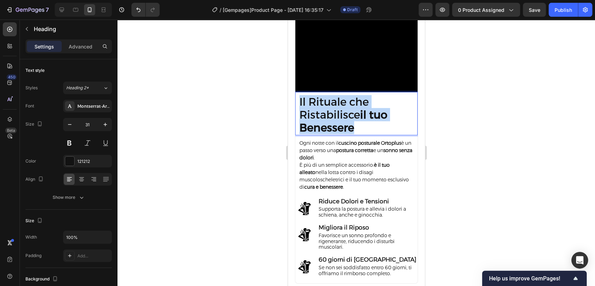
drag, startPoint x: 364, startPoint y: 111, endPoint x: 367, endPoint y: 114, distance: 4.5
click at [367, 114] on strong "il tuo Benessere" at bounding box center [343, 121] width 88 height 26
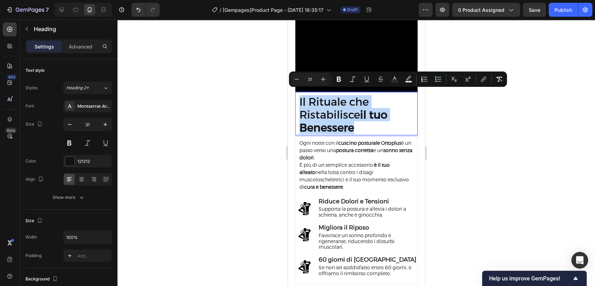
click at [367, 114] on strong "il tuo Benessere" at bounding box center [343, 121] width 88 height 26
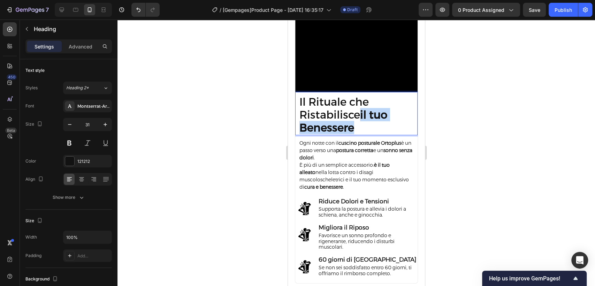
drag, startPoint x: 364, startPoint y: 110, endPoint x: 375, endPoint y: 121, distance: 15.8
click at [375, 121] on p "Il Rituale che Ristabilisce il tuo Benessere" at bounding box center [358, 115] width 118 height 39
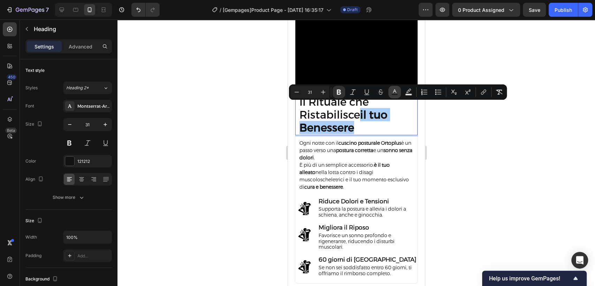
click at [394, 94] on rect "Editor contextual toolbar" at bounding box center [395, 95] width 7 height 2
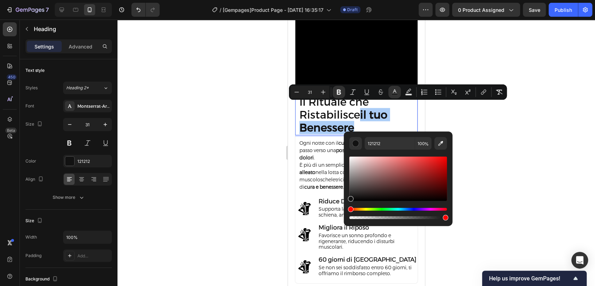
click at [387, 135] on div "121212 100 %" at bounding box center [398, 175] width 109 height 89
click at [388, 140] on input "121212" at bounding box center [390, 143] width 50 height 13
paste input "305379"
type input "305379"
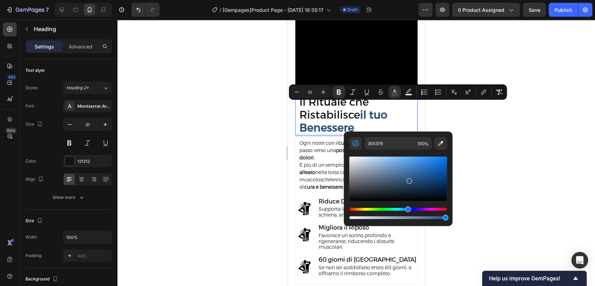
click at [550, 132] on div at bounding box center [357, 153] width 478 height 266
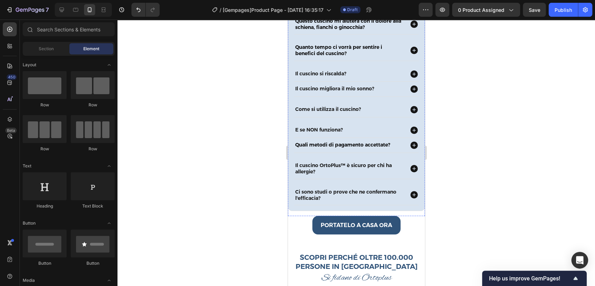
scroll to position [2638, 0]
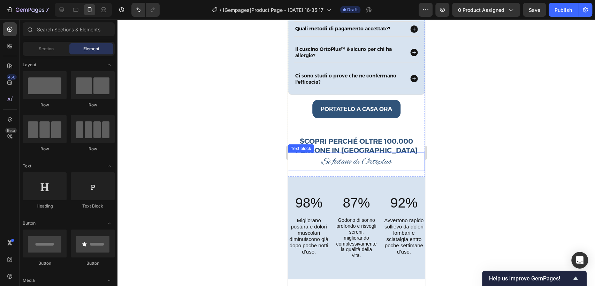
click at [362, 154] on p "Si fidano di Ortoplus" at bounding box center [356, 161] width 136 height 17
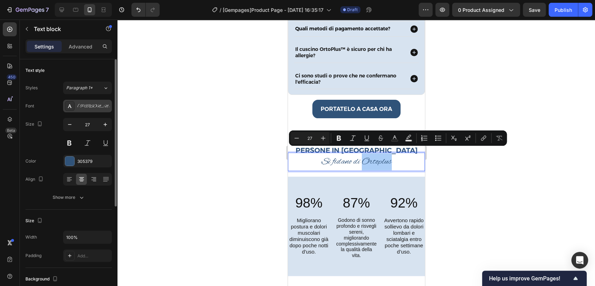
click at [81, 108] on div "[PERSON_NAME]" at bounding box center [93, 106] width 33 height 6
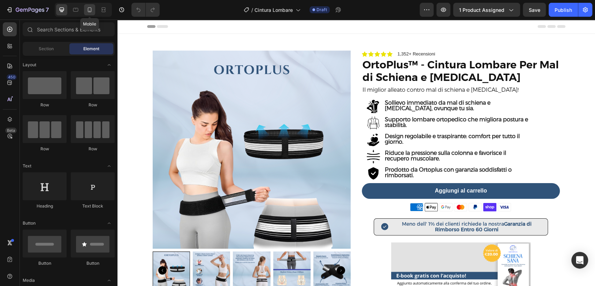
click at [89, 8] on icon at bounding box center [89, 9] width 7 height 7
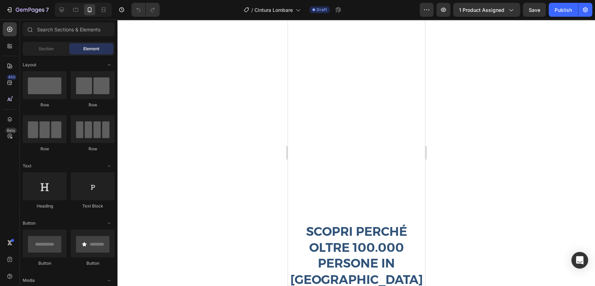
scroll to position [2431, 0]
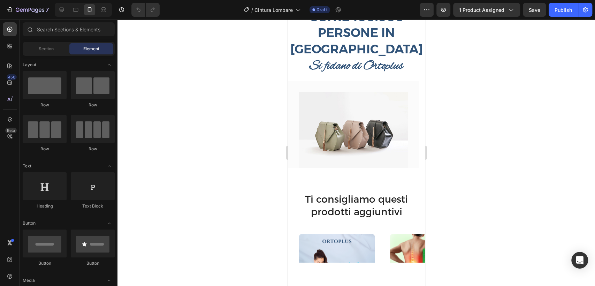
drag, startPoint x: 422, startPoint y: 130, endPoint x: 721, endPoint y: 261, distance: 326.7
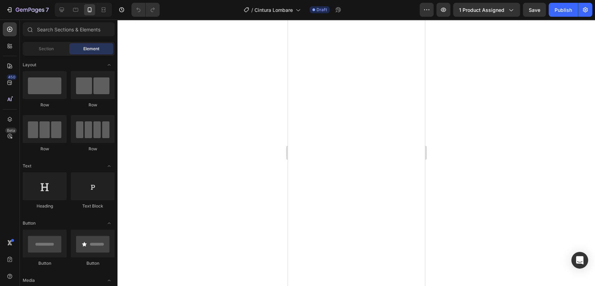
scroll to position [681, 0]
click at [56, 15] on div at bounding box center [61, 9] width 11 height 11
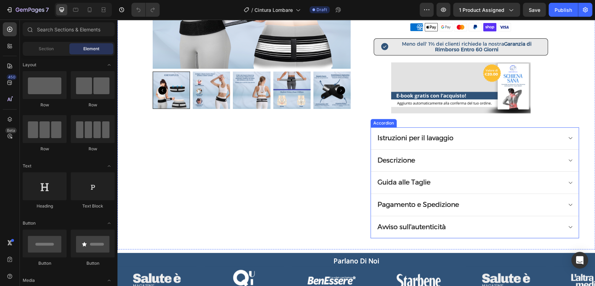
scroll to position [181, 0]
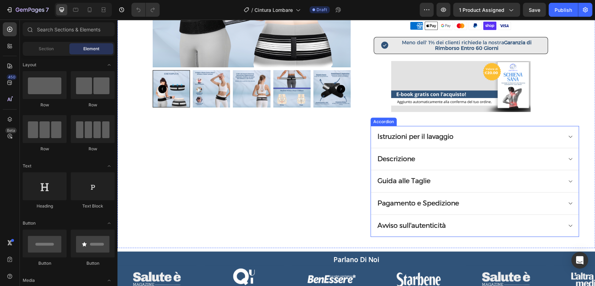
click at [380, 127] on div "Istruzioni per il lavaggio" at bounding box center [475, 137] width 208 height 22
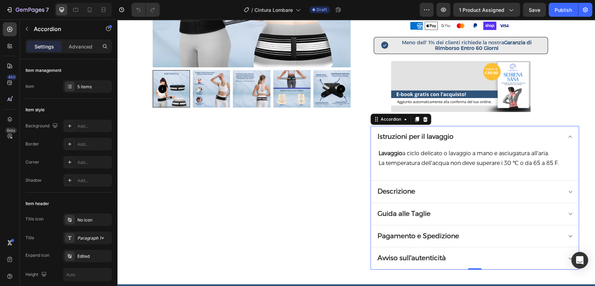
click at [463, 128] on div "Istruzioni per il lavaggio" at bounding box center [475, 137] width 208 height 22
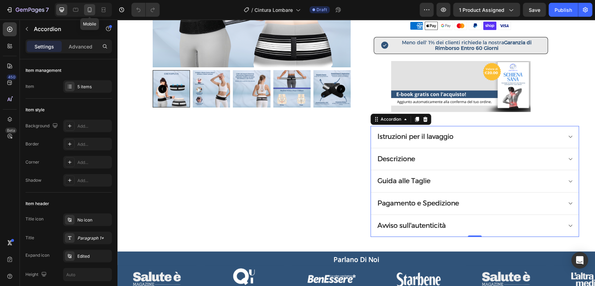
click at [89, 7] on icon at bounding box center [90, 9] width 4 height 5
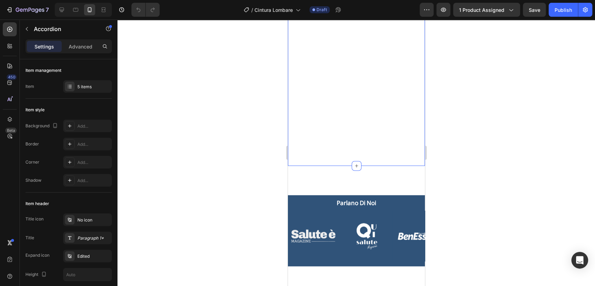
scroll to position [1130, 0]
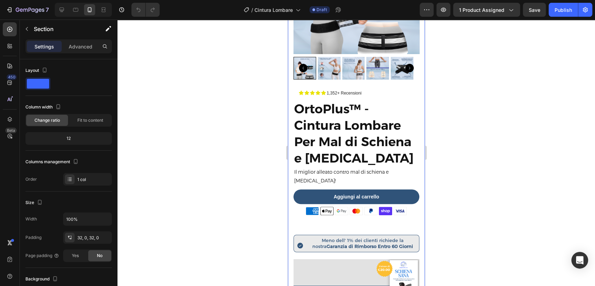
scroll to position [0, 0]
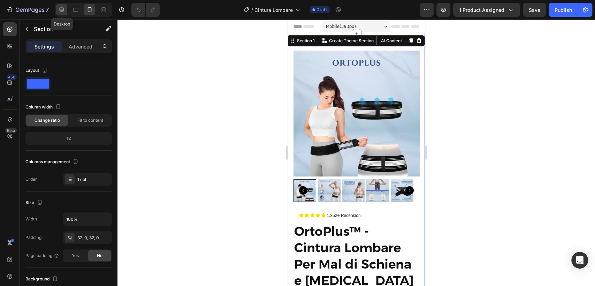
click at [66, 9] on div at bounding box center [61, 9] width 11 height 11
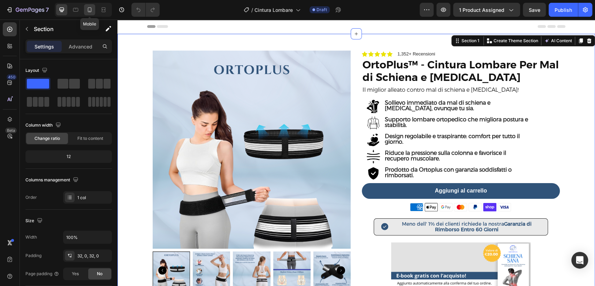
click at [90, 9] on icon at bounding box center [89, 9] width 7 height 7
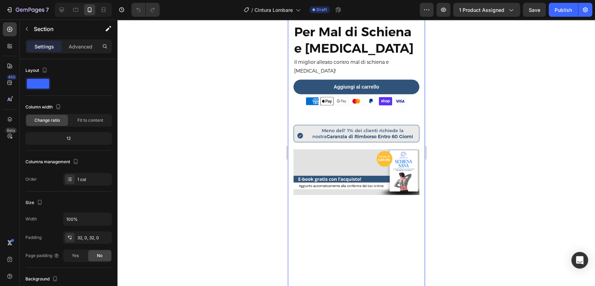
scroll to position [77, 0]
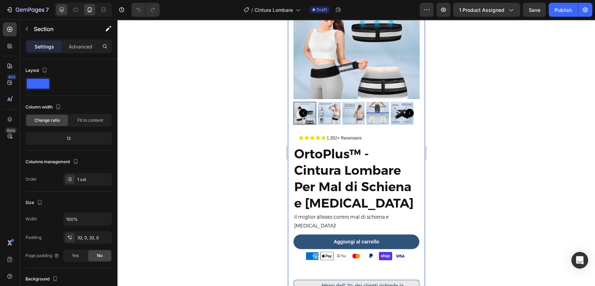
click at [59, 5] on div at bounding box center [61, 9] width 11 height 11
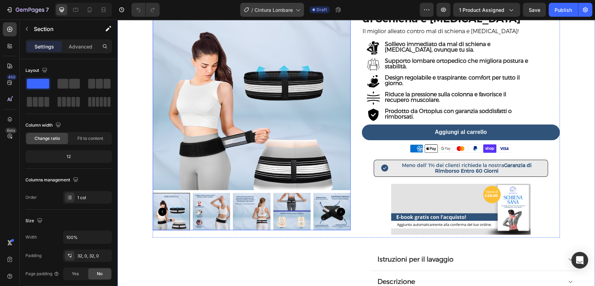
scroll to position [77, 0]
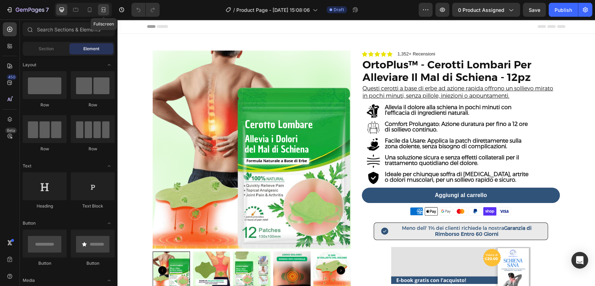
click at [102, 7] on icon at bounding box center [103, 9] width 7 height 7
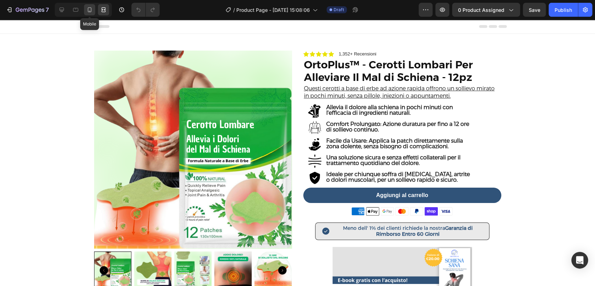
click at [85, 8] on div at bounding box center [89, 9] width 11 height 11
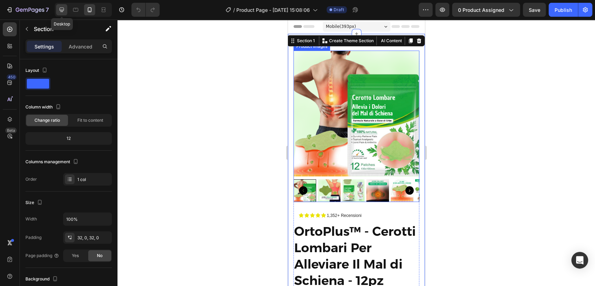
click at [60, 7] on icon at bounding box center [61, 9] width 7 height 7
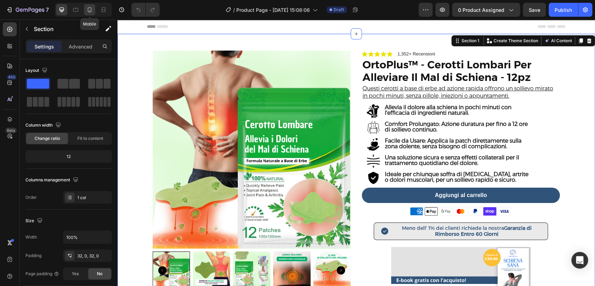
click at [90, 11] on icon at bounding box center [90, 11] width 2 height 1
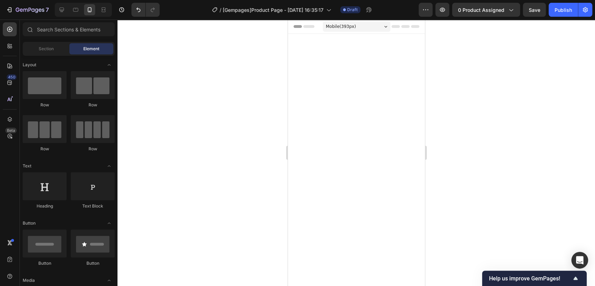
scroll to position [2638, 0]
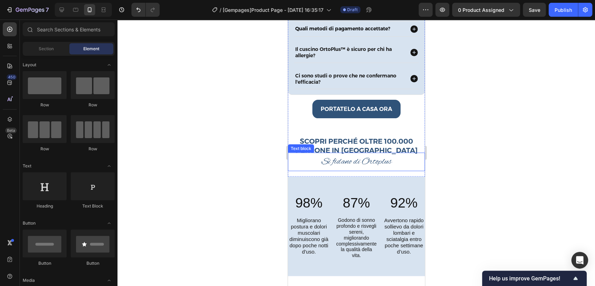
click at [329, 153] on p "Si fidano di Ortoplus" at bounding box center [356, 161] width 136 height 17
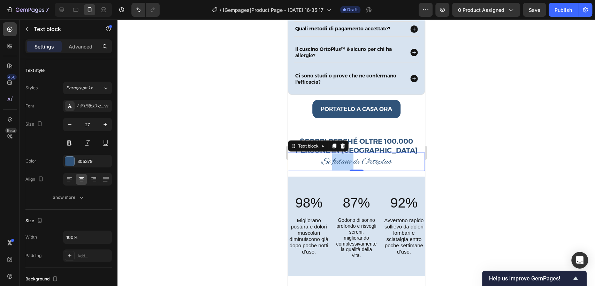
click at [339, 154] on p "Si fidano di Ortoplus" at bounding box center [356, 161] width 136 height 17
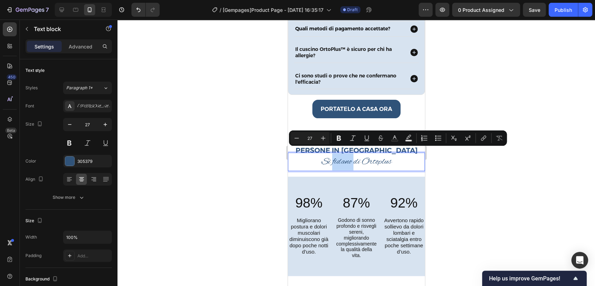
click at [332, 156] on p "Si fidano di Ortoplus" at bounding box center [356, 161] width 136 height 17
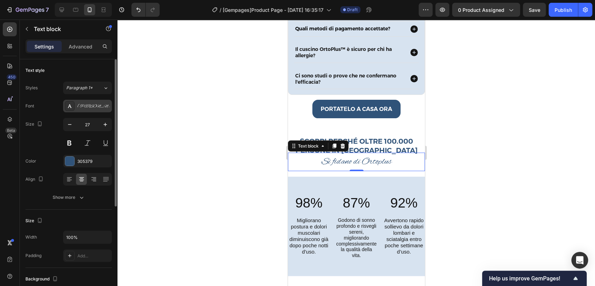
click at [82, 108] on div "[PERSON_NAME]" at bounding box center [93, 106] width 33 height 6
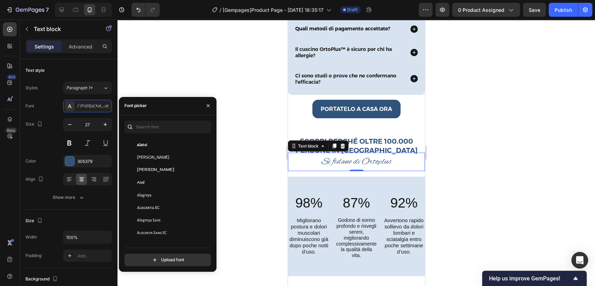
scroll to position [513, 0]
click at [240, 133] on div at bounding box center [357, 153] width 478 height 266
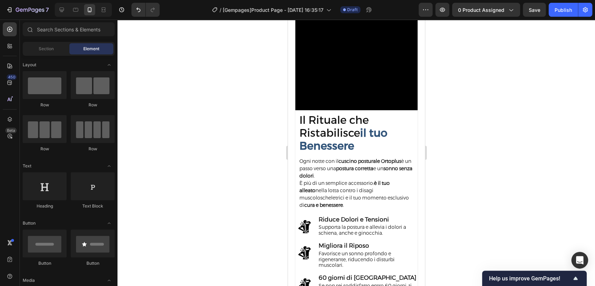
scroll to position [1113, 0]
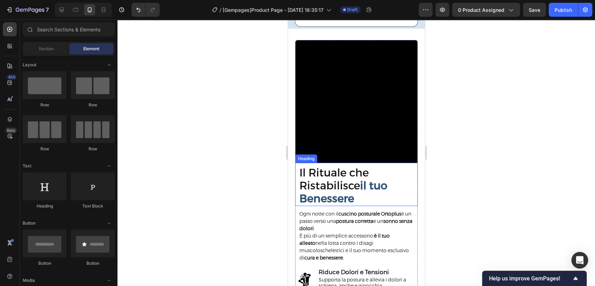
click at [364, 179] on strong "il tuo Benessere" at bounding box center [343, 192] width 88 height 26
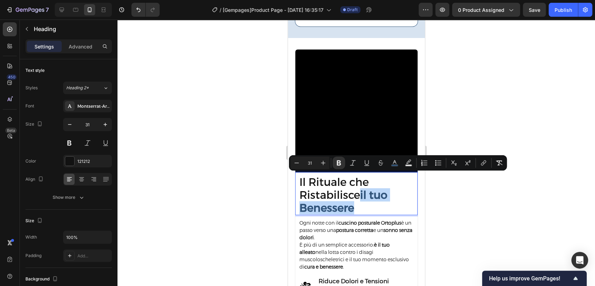
drag, startPoint x: 363, startPoint y: 179, endPoint x: 376, endPoint y: 191, distance: 18.0
click at [376, 191] on p "Il Rituale che Ristabilisce il tuo Benessere" at bounding box center [358, 195] width 118 height 39
click at [394, 164] on icon "Editor contextual toolbar" at bounding box center [394, 162] width 7 height 7
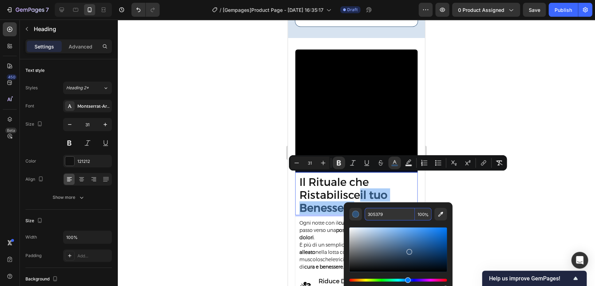
click at [376, 216] on input "305379" at bounding box center [390, 214] width 50 height 13
type input "121212"
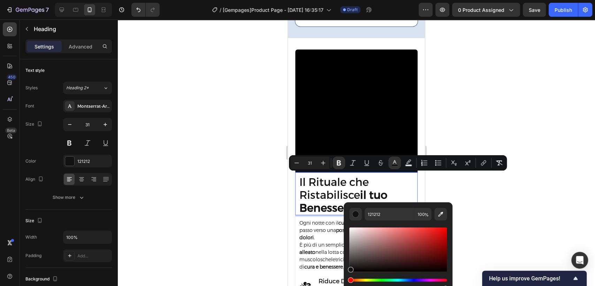
drag, startPoint x: 547, startPoint y: 199, endPoint x: 94, endPoint y: 129, distance: 458.0
click at [547, 199] on div at bounding box center [357, 153] width 478 height 266
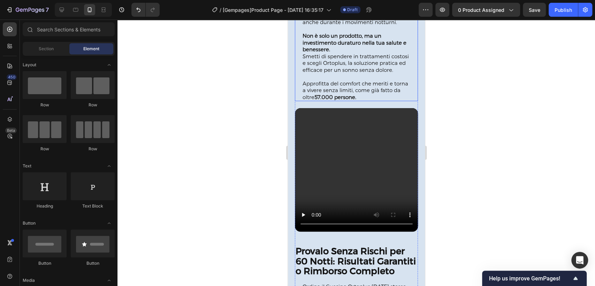
scroll to position [1627, 0]
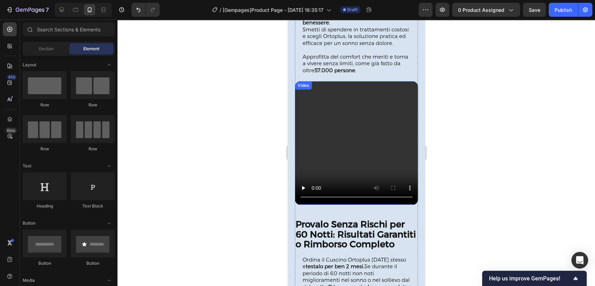
click at [372, 125] on video at bounding box center [356, 142] width 123 height 123
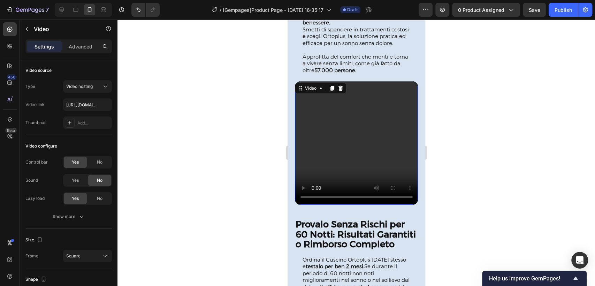
click at [499, 115] on div at bounding box center [357, 153] width 478 height 266
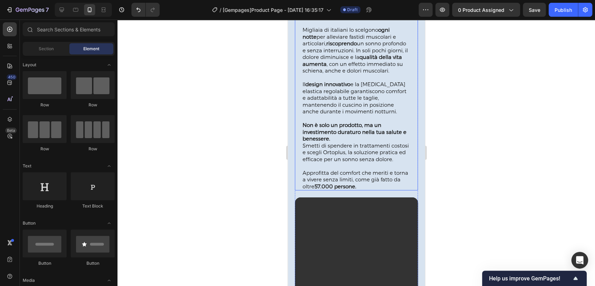
scroll to position [1666, 0]
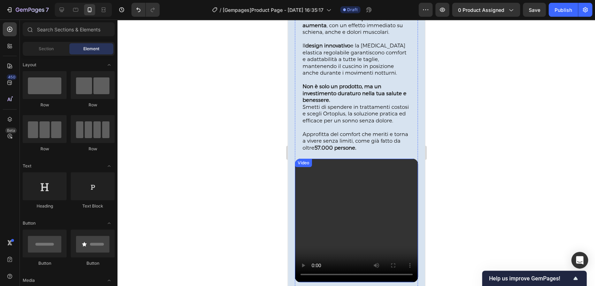
click at [368, 210] on video at bounding box center [356, 220] width 123 height 123
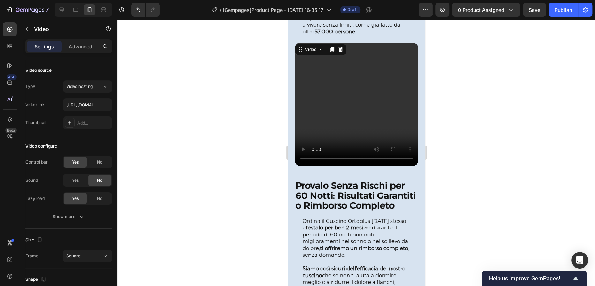
click at [339, 82] on video at bounding box center [356, 104] width 123 height 123
click at [89, 102] on input "https://media.w3.org/2010/05/sintel/trailer.mp4" at bounding box center [87, 104] width 49 height 13
paste input "cdn.shopify.com/videos/c/o/v/f4326902a4ef4cdca264893814cfe520"
type input "https://cdn.shopify.com/videos/c/o/v/f4326902a4ef4cdca264893814cfe520.mp4"
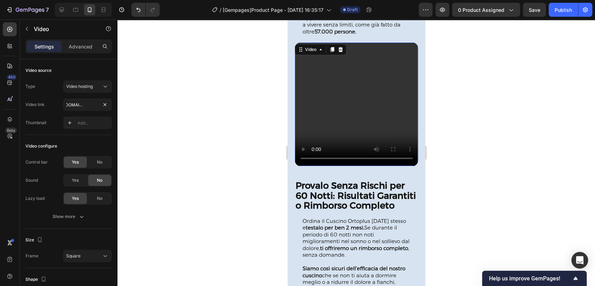
click at [174, 143] on div at bounding box center [357, 153] width 478 height 266
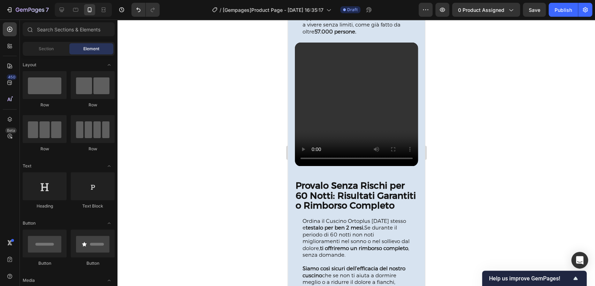
click at [537, 89] on div at bounding box center [357, 153] width 478 height 266
click at [351, 113] on video at bounding box center [356, 104] width 123 height 123
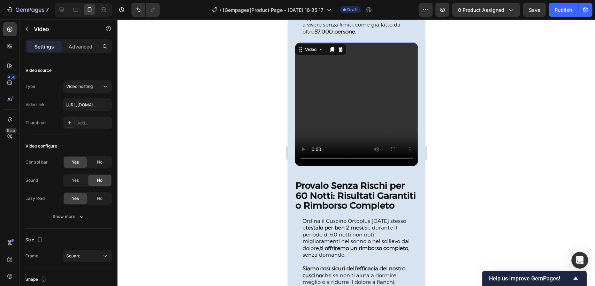
click at [517, 85] on div at bounding box center [357, 153] width 478 height 266
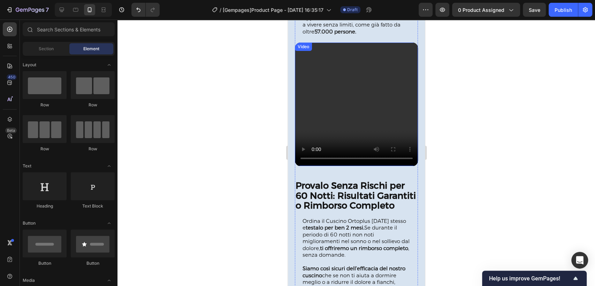
click at [385, 85] on video at bounding box center [356, 104] width 123 height 123
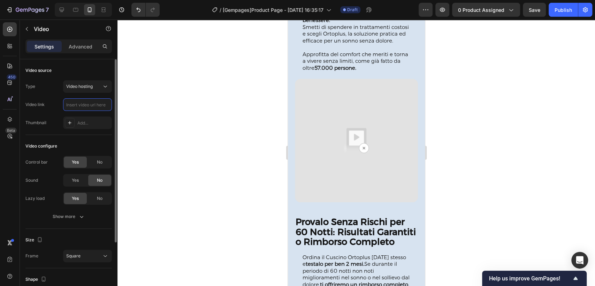
scroll to position [1638, 0]
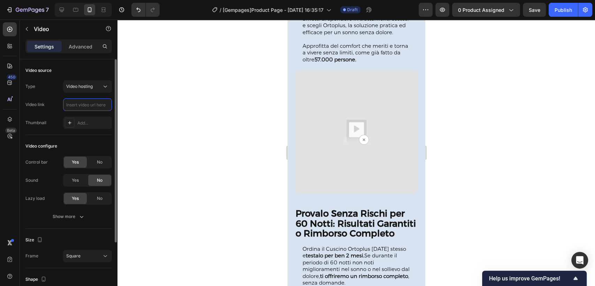
paste input "https://cdn.shopify.com/videos/c/o/v/b50d87fb470d4476b17fdf6d079fbeff.mp4"
type input "https://cdn.shopify.com/videos/c/o/v/b50d87fb470d4476b17fdf6d079fbeff.mp4"
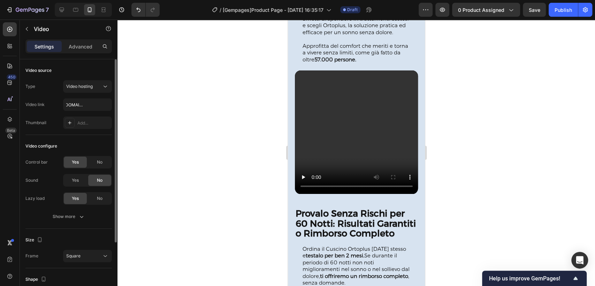
click at [175, 152] on div at bounding box center [357, 153] width 478 height 266
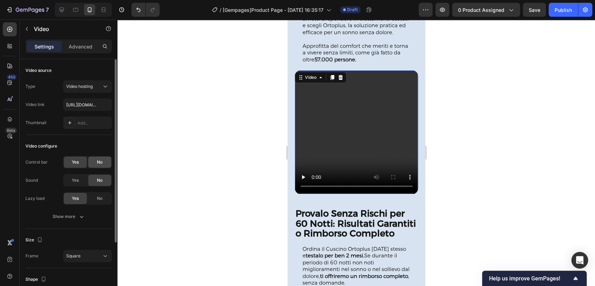
click at [104, 161] on div "No" at bounding box center [99, 162] width 23 height 11
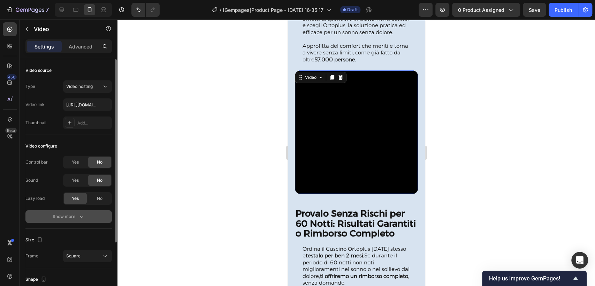
click at [91, 215] on button "Show more" at bounding box center [68, 216] width 86 height 13
click at [80, 218] on div "Yes" at bounding box center [75, 216] width 23 height 11
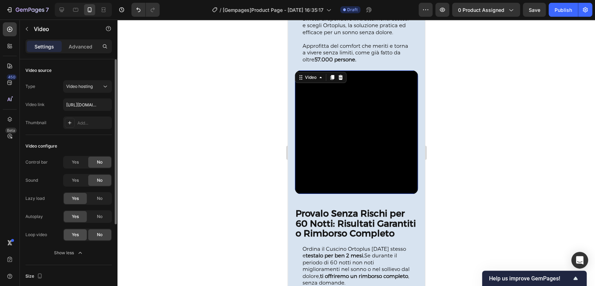
click at [70, 233] on div "Yes" at bounding box center [75, 234] width 23 height 11
click at [42, 195] on div "Lazy load" at bounding box center [34, 198] width 19 height 6
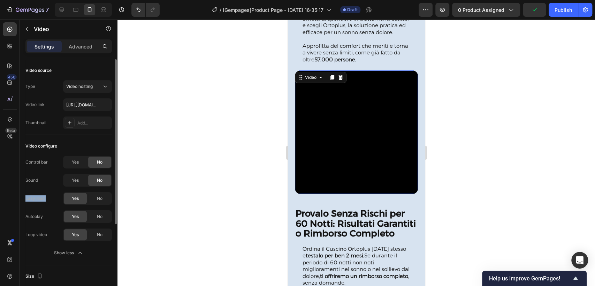
click at [42, 195] on div "Lazy load" at bounding box center [34, 198] width 19 height 6
copy div "Lazy load Yes No"
click at [504, 147] on div at bounding box center [357, 153] width 478 height 266
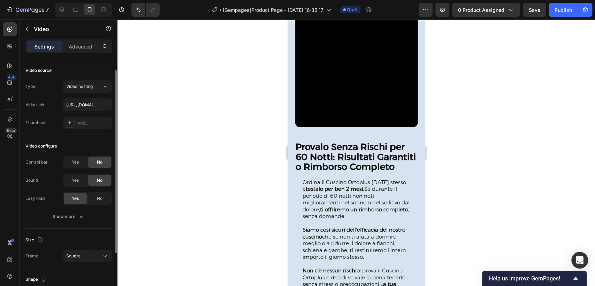
scroll to position [85, 0]
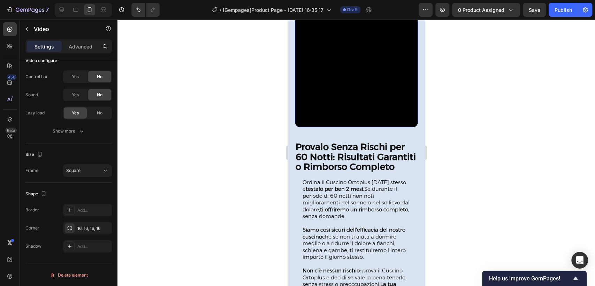
click at [222, 169] on div at bounding box center [357, 153] width 478 height 266
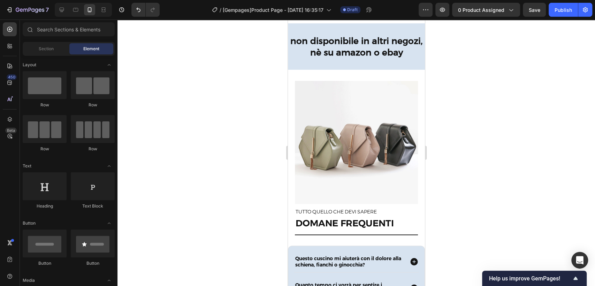
scroll to position [2365, 0]
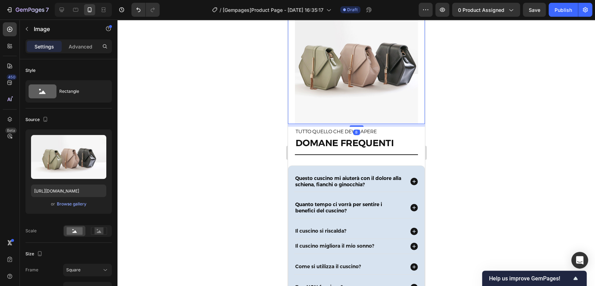
click at [365, 97] on img at bounding box center [356, 62] width 123 height 123
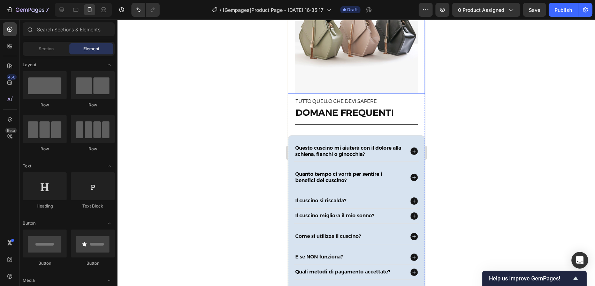
scroll to position [2318, 0]
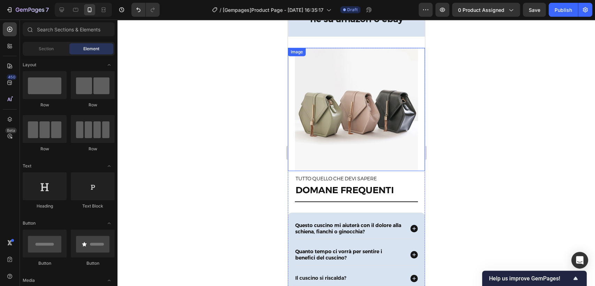
click at [375, 115] on img at bounding box center [356, 109] width 123 height 123
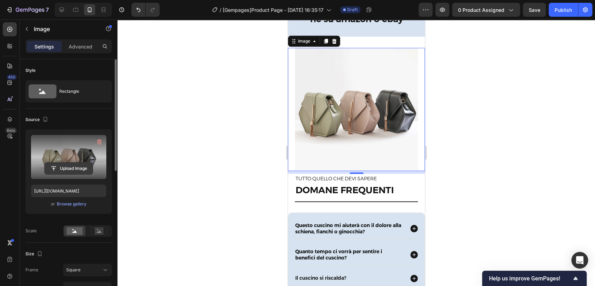
click at [66, 167] on input "file" at bounding box center [69, 169] width 48 height 12
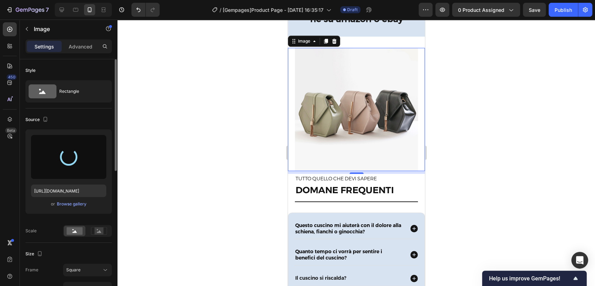
type input "https://cdn.shopify.com/s/files/1/0925/8077/4231/files/gempages_573937945489179…"
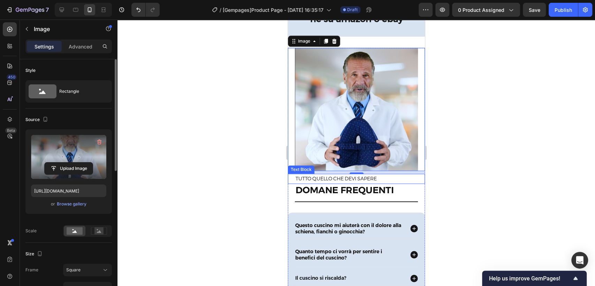
click at [487, 164] on div at bounding box center [357, 153] width 478 height 266
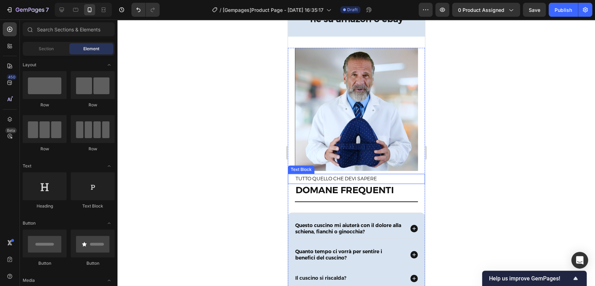
click at [464, 161] on div at bounding box center [357, 153] width 478 height 266
click at [491, 97] on div at bounding box center [357, 153] width 478 height 266
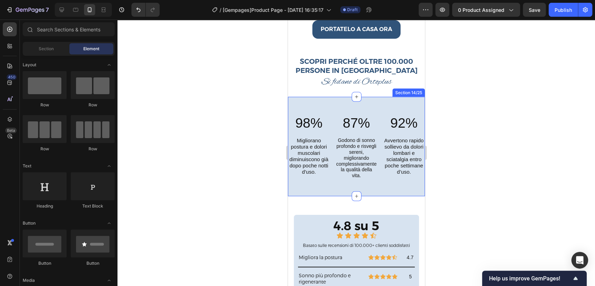
scroll to position [2744, 0]
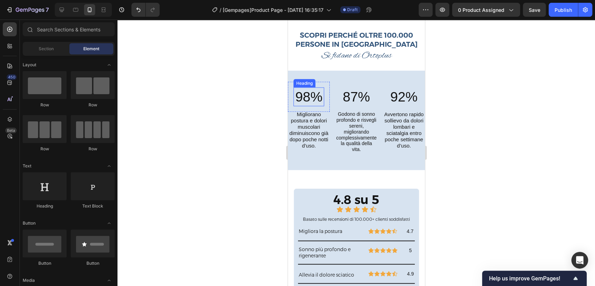
click at [309, 89] on h2 "98%" at bounding box center [308, 97] width 31 height 19
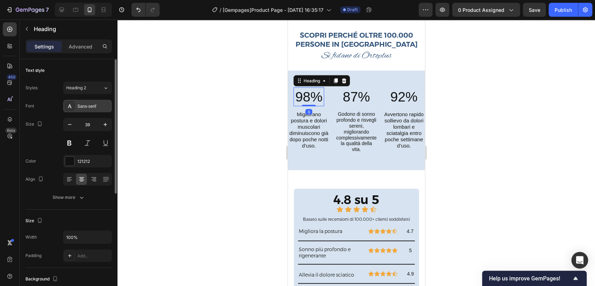
click at [87, 108] on div "Sans-serif" at bounding box center [93, 106] width 33 height 6
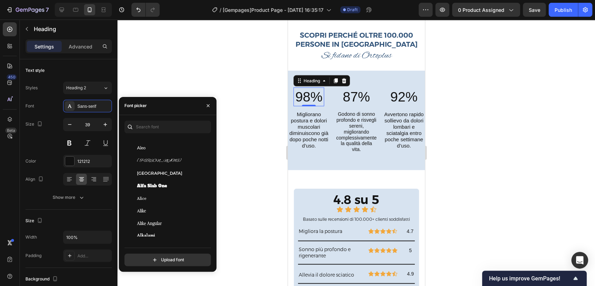
scroll to position [581, 0]
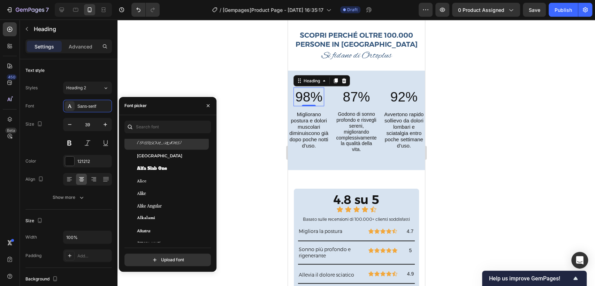
click at [159, 144] on div "[PERSON_NAME]" at bounding box center [172, 143] width 70 height 6
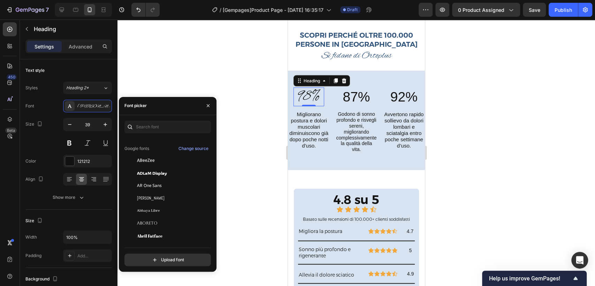
scroll to position [0, 0]
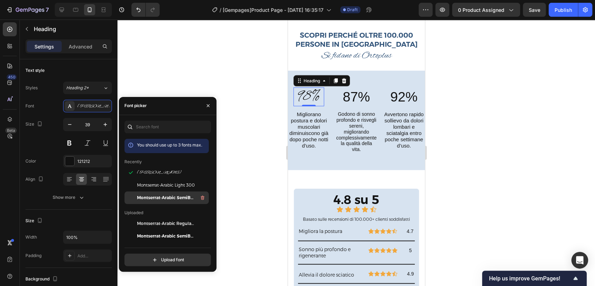
click at [180, 198] on span "Montserrat-Arabic SemiBold 600" at bounding box center [166, 198] width 58 height 6
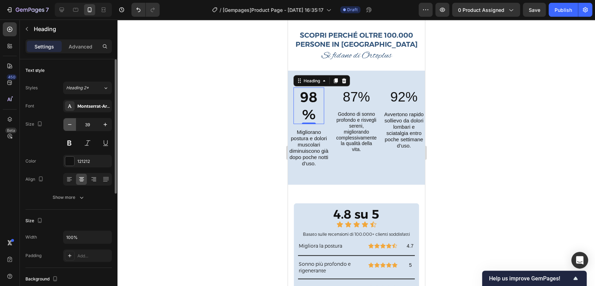
click at [71, 121] on icon "button" at bounding box center [69, 124] width 7 height 7
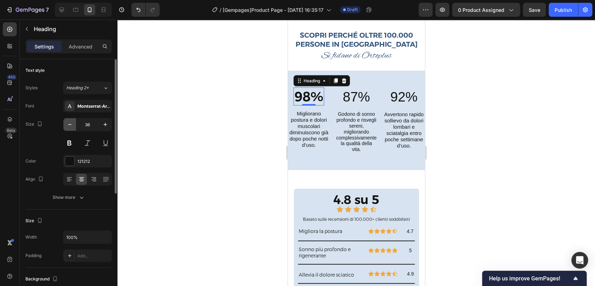
click at [71, 121] on icon "button" at bounding box center [69, 124] width 7 height 7
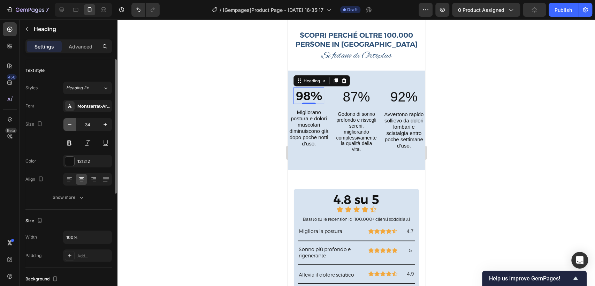
click at [71, 121] on icon "button" at bounding box center [69, 124] width 7 height 7
type input "32"
click at [357, 96] on h2 "87%" at bounding box center [356, 97] width 31 height 19
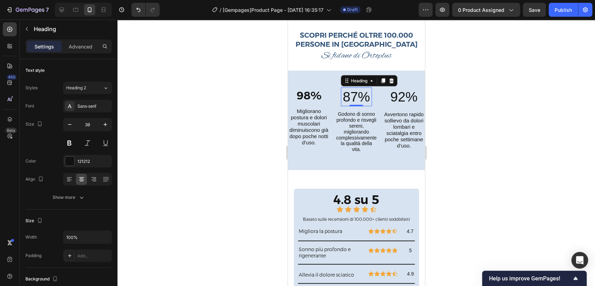
click at [307, 88] on h2 "98%" at bounding box center [308, 96] width 31 height 16
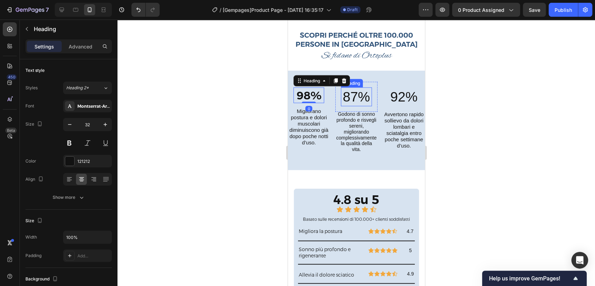
click at [364, 88] on h2 "87%" at bounding box center [356, 97] width 31 height 19
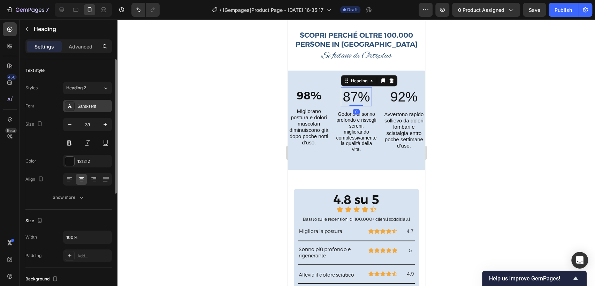
click at [91, 101] on div "Sans-serif" at bounding box center [87, 106] width 49 height 13
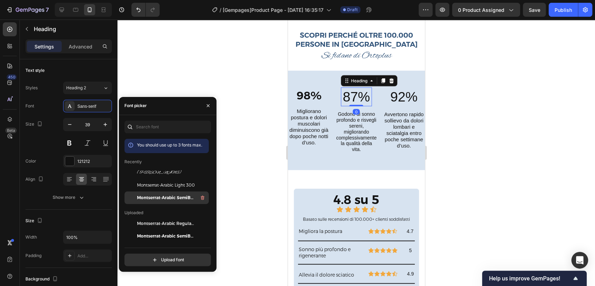
click at [168, 197] on span "Montserrat-Arabic SemiBold 600" at bounding box center [166, 198] width 58 height 6
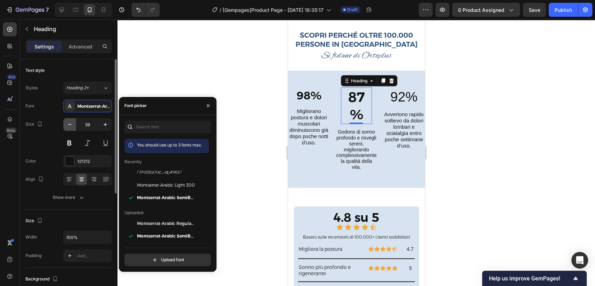
drag, startPoint x: 65, startPoint y: 122, endPoint x: 70, endPoint y: 123, distance: 5.5
click at [70, 123] on button "button" at bounding box center [69, 124] width 13 height 13
click at [70, 123] on icon "button" at bounding box center [69, 124] width 7 height 7
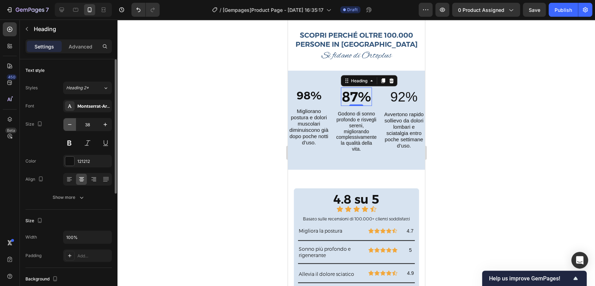
click at [70, 123] on icon "button" at bounding box center [69, 124] width 7 height 7
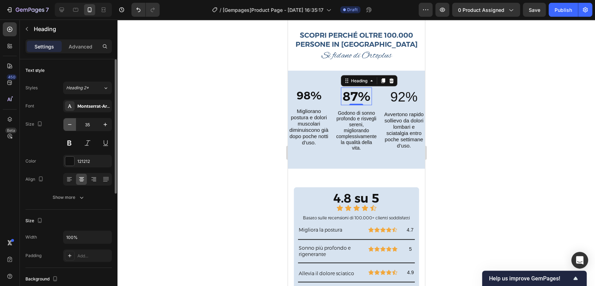
click at [70, 123] on icon "button" at bounding box center [69, 124] width 7 height 7
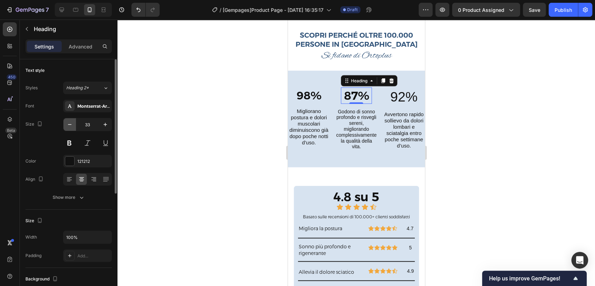
type input "32"
click at [396, 92] on h2 "92%" at bounding box center [404, 97] width 31 height 19
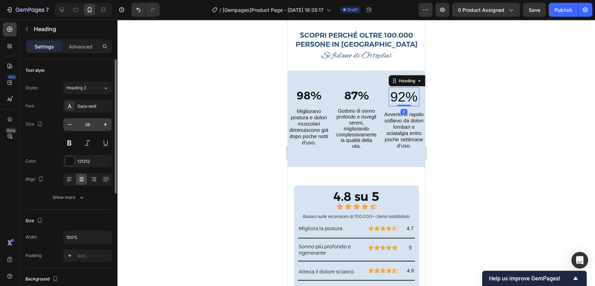
click at [83, 126] on input "39" at bounding box center [87, 124] width 23 height 13
type input "2"
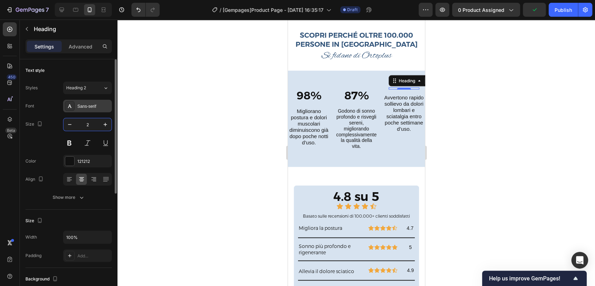
type input "1"
type input "32"
click at [84, 104] on div "Sans-serif" at bounding box center [93, 106] width 33 height 6
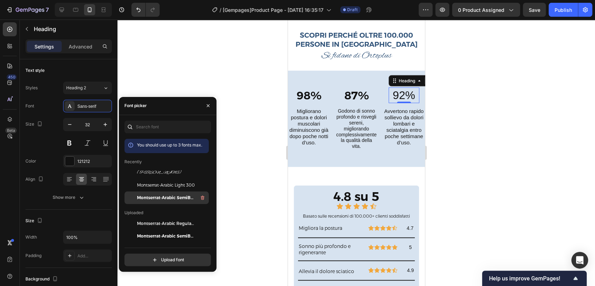
click at [159, 200] on span "Montserrat-Arabic SemiBold 600" at bounding box center [166, 198] width 58 height 6
click at [254, 67] on div at bounding box center [357, 153] width 478 height 266
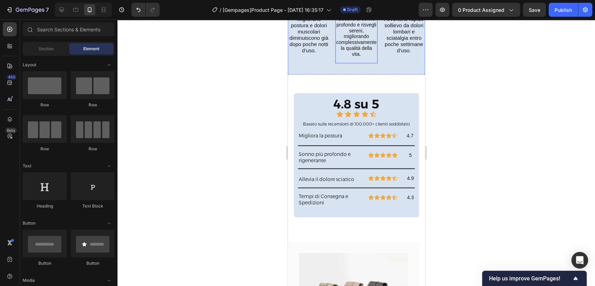
scroll to position [2830, 0]
click at [357, 106] on h2 "4.8 su 5" at bounding box center [356, 103] width 117 height 17
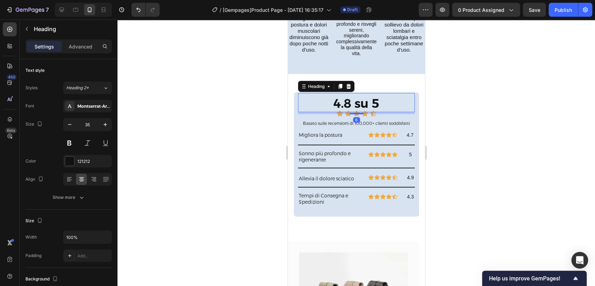
click at [524, 155] on div at bounding box center [357, 153] width 478 height 266
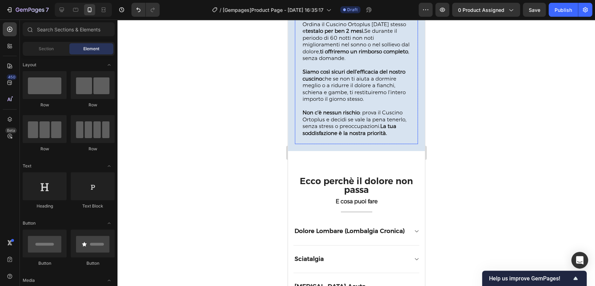
scroll to position [1981, 0]
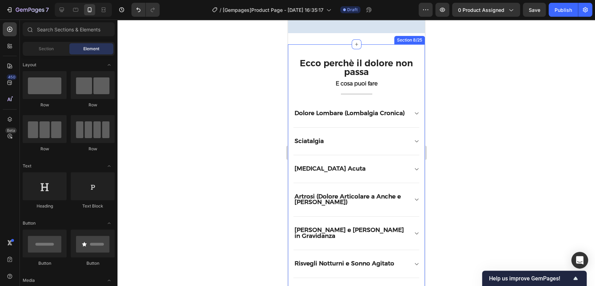
click at [391, 62] on div "Ecco perchè il dolore non passa Heading E cosa puoi fare Text block Title Line …" at bounding box center [356, 175] width 137 height 262
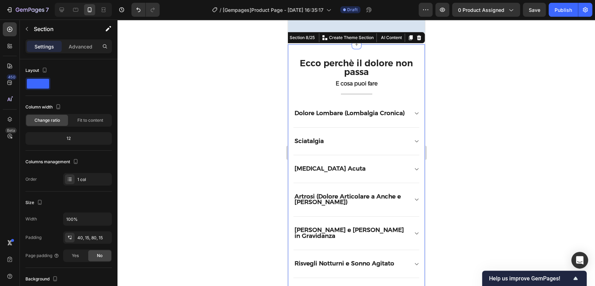
click at [453, 104] on div at bounding box center [357, 153] width 478 height 266
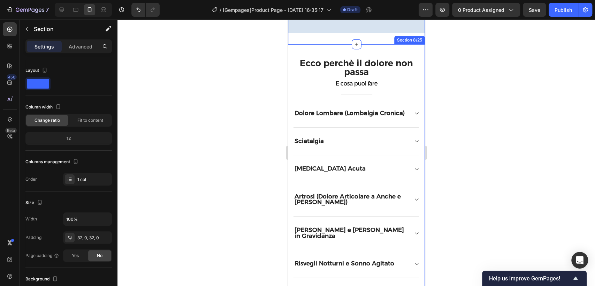
click at [407, 68] on div "Ecco perchè il dolore non passa Heading E cosa puoi fare Text block Title Line …" at bounding box center [356, 175] width 137 height 262
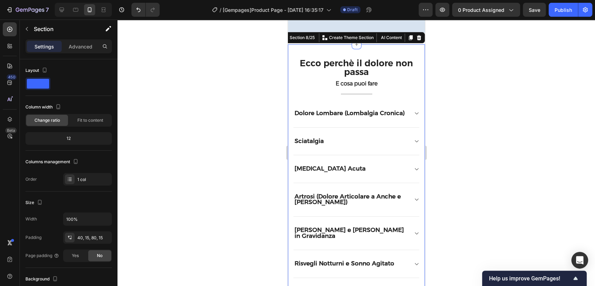
click at [483, 99] on div at bounding box center [357, 153] width 478 height 266
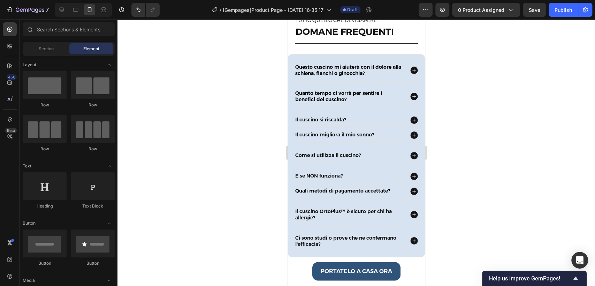
scroll to position [2491, 0]
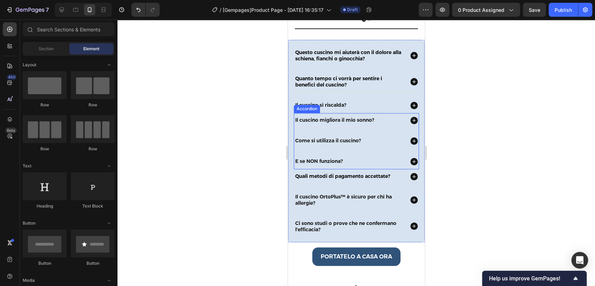
click at [410, 158] on icon at bounding box center [413, 161] width 7 height 7
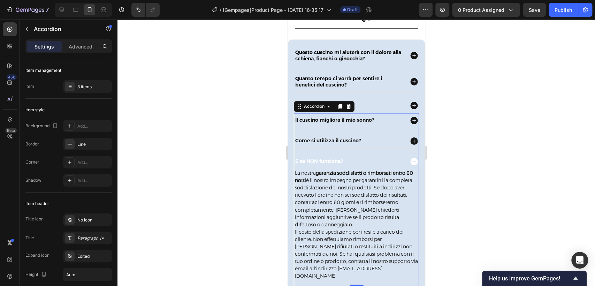
click at [410, 158] on icon at bounding box center [413, 161] width 7 height 7
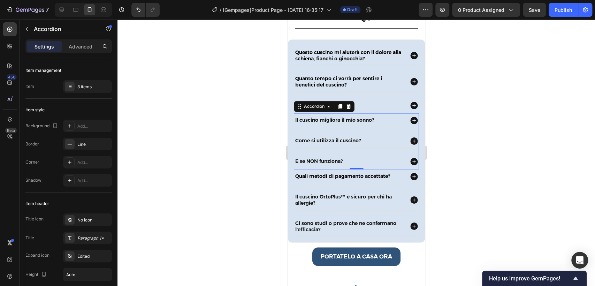
click at [481, 196] on div at bounding box center [357, 153] width 478 height 266
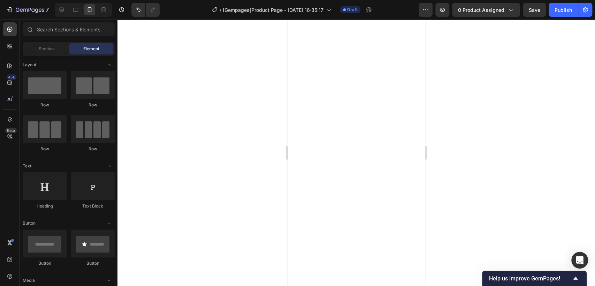
scroll to position [966, 0]
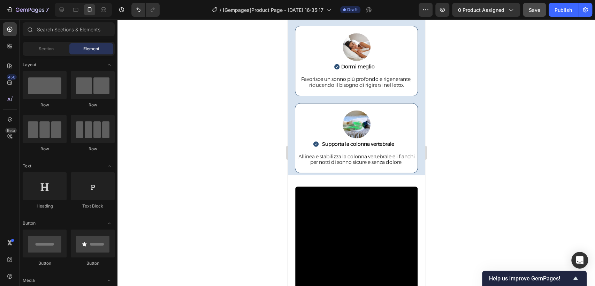
click at [534, 12] on span "Save" at bounding box center [535, 10] width 12 height 6
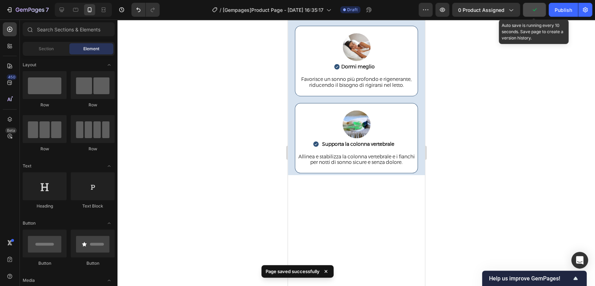
scroll to position [39, 0]
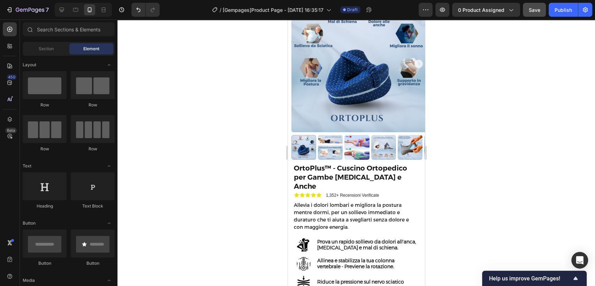
click at [531, 59] on div at bounding box center [357, 153] width 478 height 266
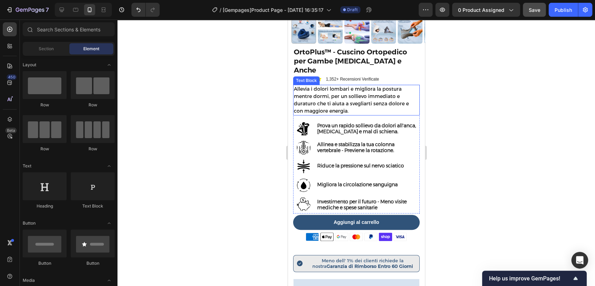
scroll to position [116, 0]
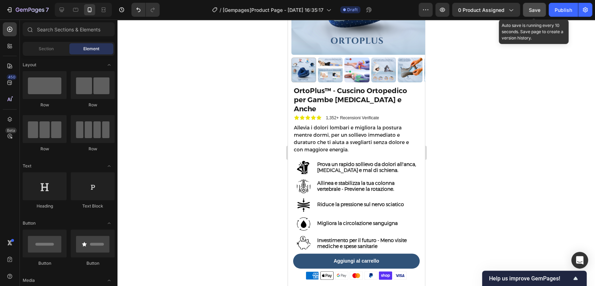
click at [526, 15] on button "Save" at bounding box center [534, 10] width 23 height 14
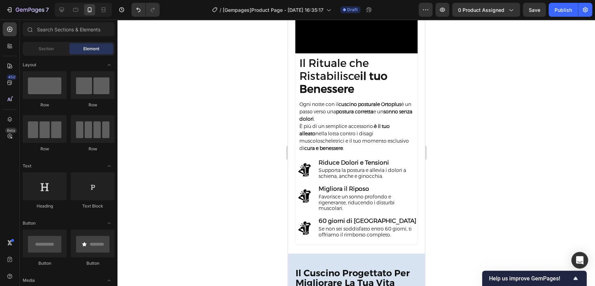
scroll to position [1228, 0]
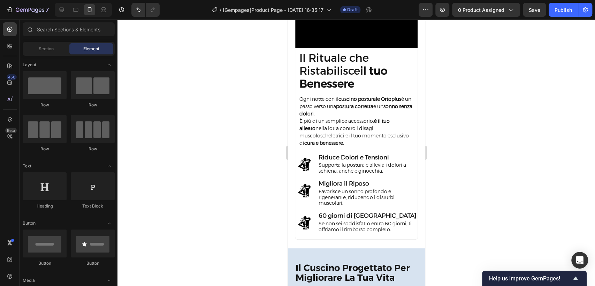
click at [502, 132] on div at bounding box center [357, 153] width 478 height 266
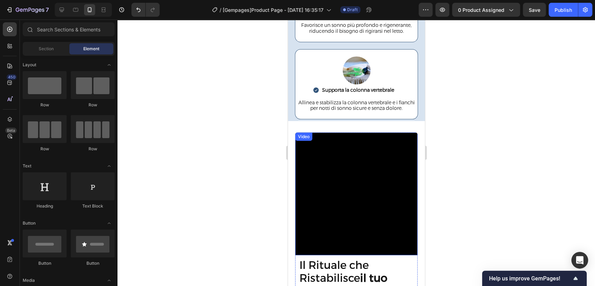
scroll to position [1059, 0]
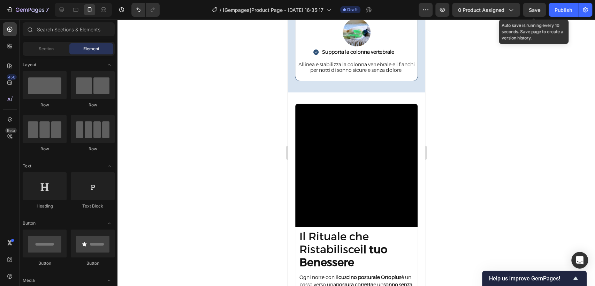
click at [536, 11] on span "Save" at bounding box center [535, 10] width 12 height 6
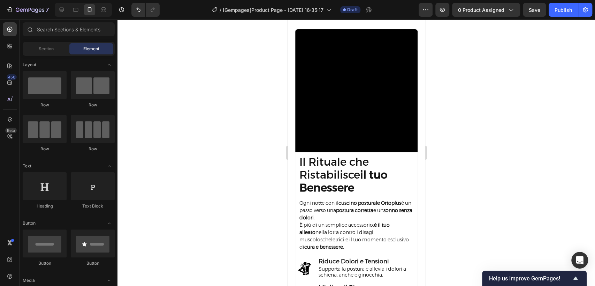
scroll to position [1240, 0]
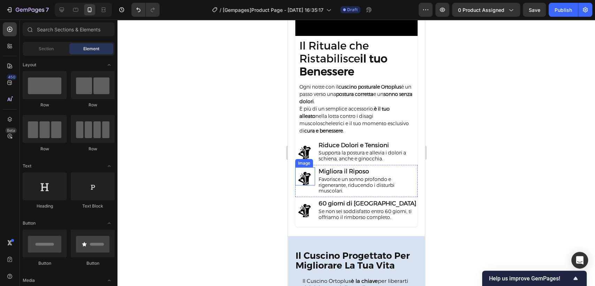
drag, startPoint x: 421, startPoint y: 127, endPoint x: 297, endPoint y: 173, distance: 132.0
click at [298, 173] on img at bounding box center [305, 179] width 14 height 14
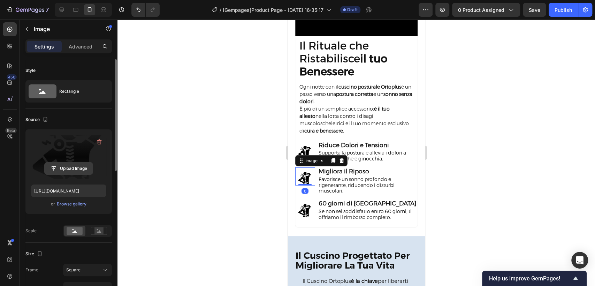
click at [70, 168] on input "file" at bounding box center [69, 169] width 48 height 12
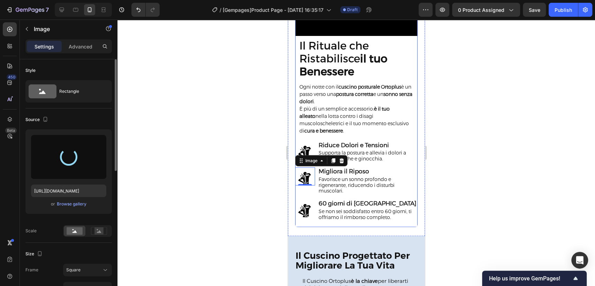
click at [296, 204] on div at bounding box center [305, 211] width 20 height 14
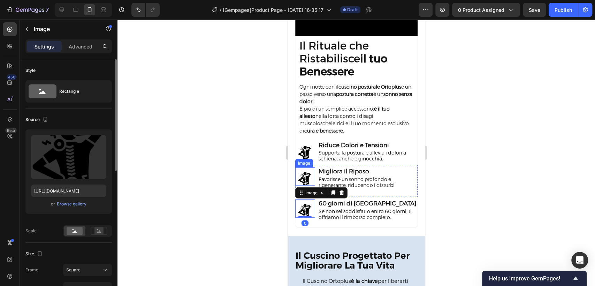
click at [309, 175] on img at bounding box center [305, 179] width 14 height 14
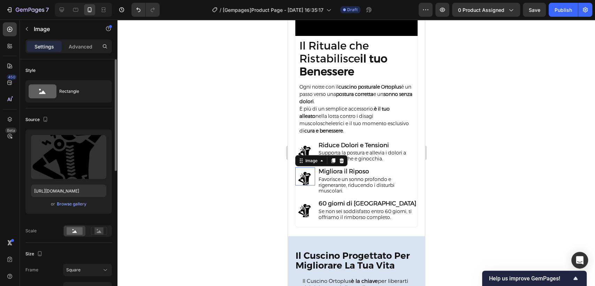
click at [71, 173] on input "file" at bounding box center [69, 169] width 48 height 12
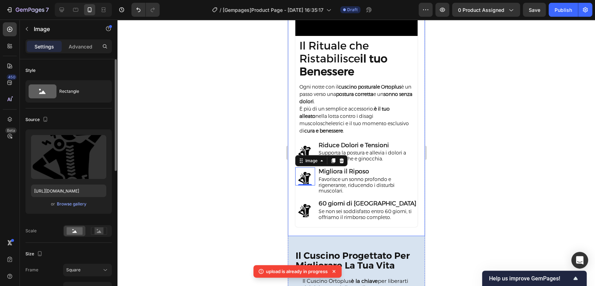
click at [191, 121] on div at bounding box center [357, 153] width 478 height 266
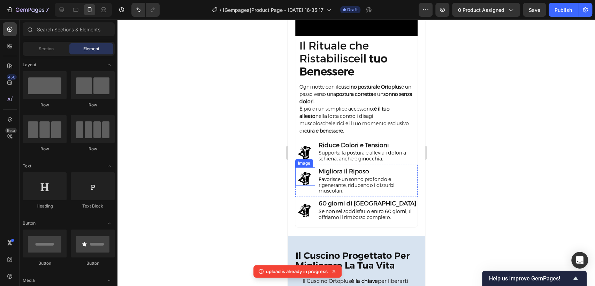
click at [309, 173] on img at bounding box center [305, 179] width 14 height 14
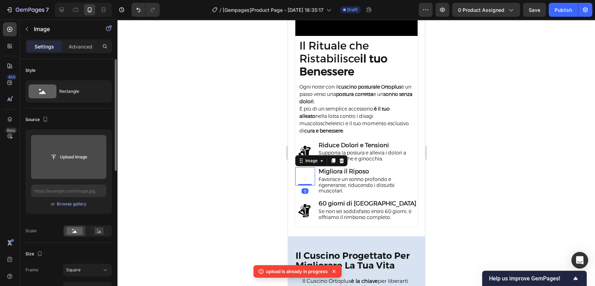
scroll to position [0, 0]
click at [84, 163] on button "Upload Image" at bounding box center [68, 157] width 49 height 13
click at [78, 155] on input "file" at bounding box center [69, 157] width 48 height 12
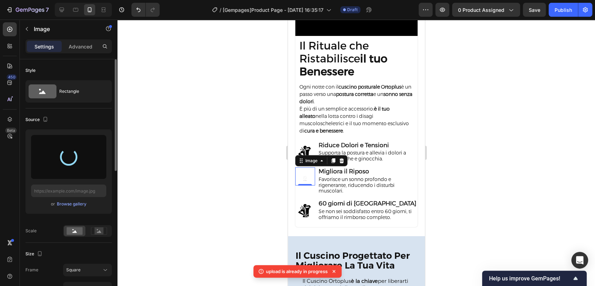
type input "https://cdn.shopify.com/s/files/1/0925/8077/4231/files/gempages_573937945489179…"
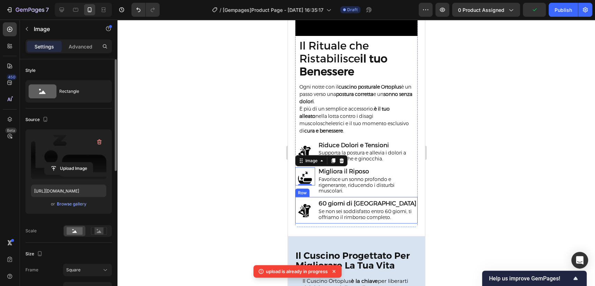
click at [301, 204] on img at bounding box center [305, 211] width 14 height 14
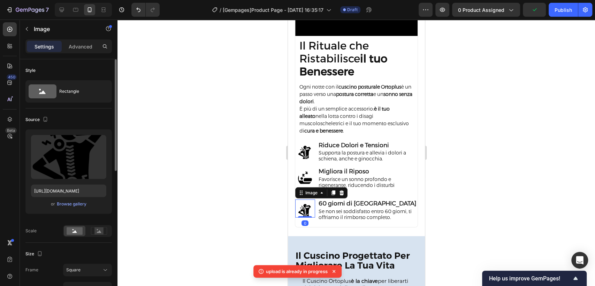
click at [565, 193] on div at bounding box center [357, 153] width 478 height 266
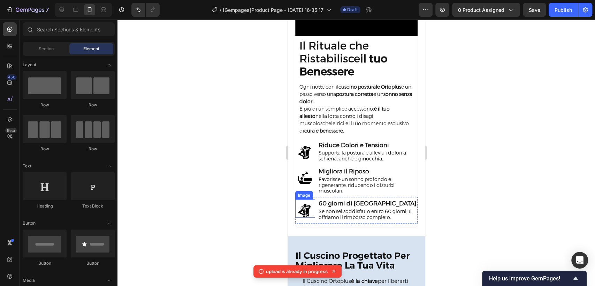
click at [303, 206] on img at bounding box center [305, 211] width 14 height 14
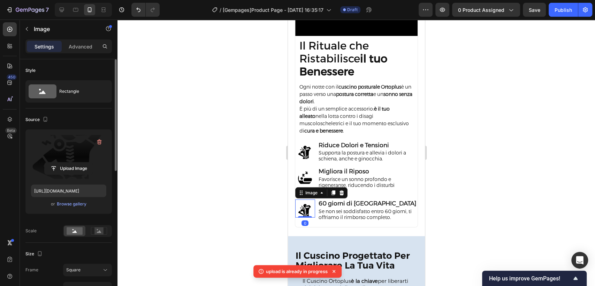
click at [82, 156] on label at bounding box center [68, 157] width 75 height 44
click at [82, 163] on input "file" at bounding box center [69, 169] width 48 height 12
type input "https://cdn.shopify.com/s/files/1/0925/8077/4231/files/gempages_573937945489179…"
click at [219, 164] on div at bounding box center [357, 153] width 478 height 266
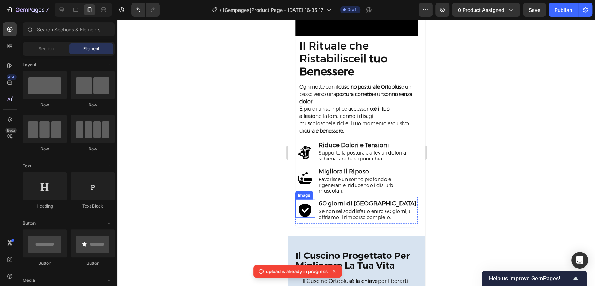
click at [307, 204] on img at bounding box center [305, 211] width 14 height 14
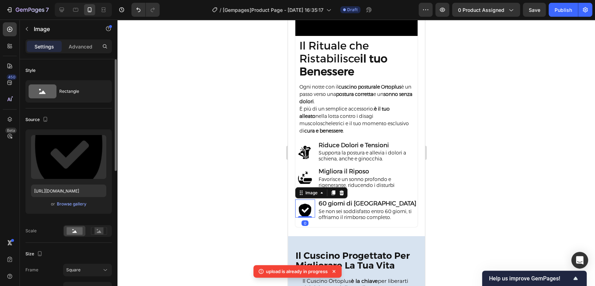
scroll to position [116, 0]
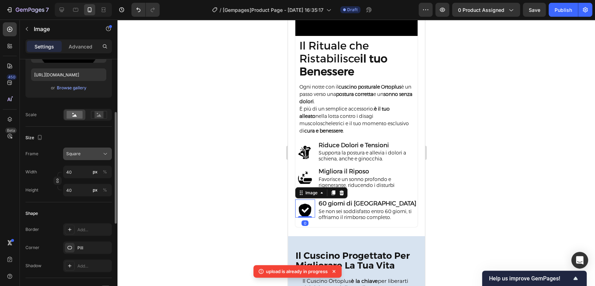
click at [92, 149] on button "Square" at bounding box center [87, 154] width 49 height 13
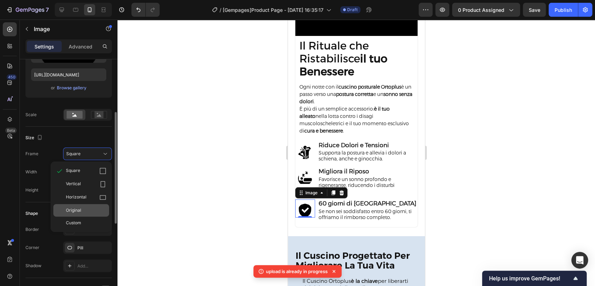
click at [96, 210] on div "Original" at bounding box center [86, 210] width 40 height 6
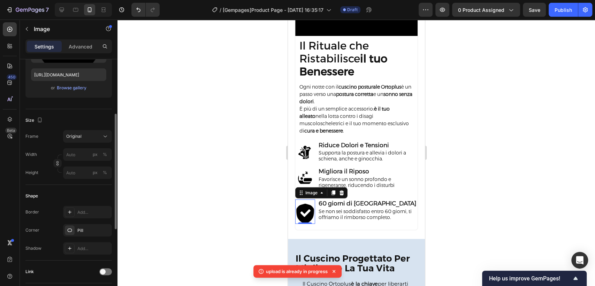
click at [86, 128] on div "Size Frame Original Width px % Height px %" at bounding box center [68, 147] width 86 height 76
click at [87, 130] on button "Original" at bounding box center [87, 136] width 49 height 13
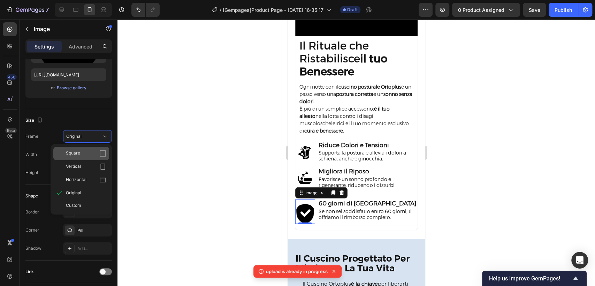
click at [86, 150] on div "Square" at bounding box center [86, 153] width 40 height 7
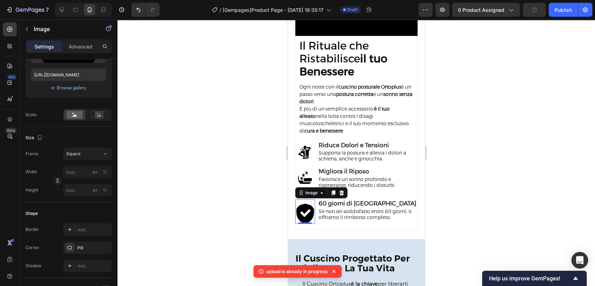
click at [206, 131] on div at bounding box center [357, 153] width 478 height 266
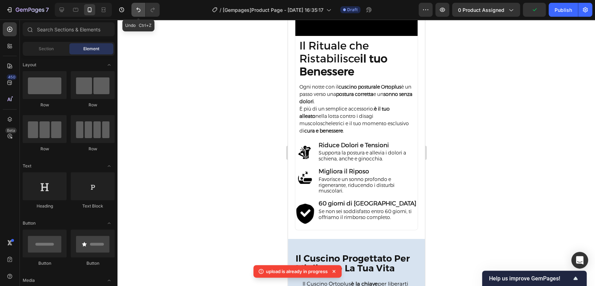
click at [141, 10] on icon "Undo/Redo" at bounding box center [138, 9] width 7 height 7
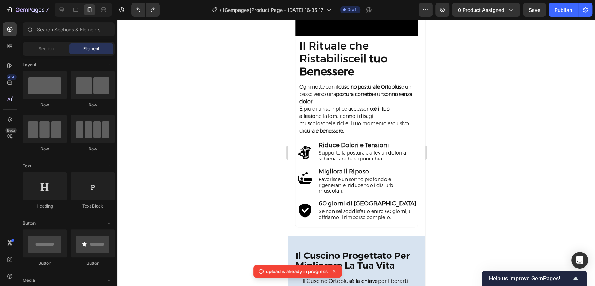
click at [531, 9] on span "Save" at bounding box center [535, 10] width 12 height 6
